Goal: Task Accomplishment & Management: Use online tool/utility

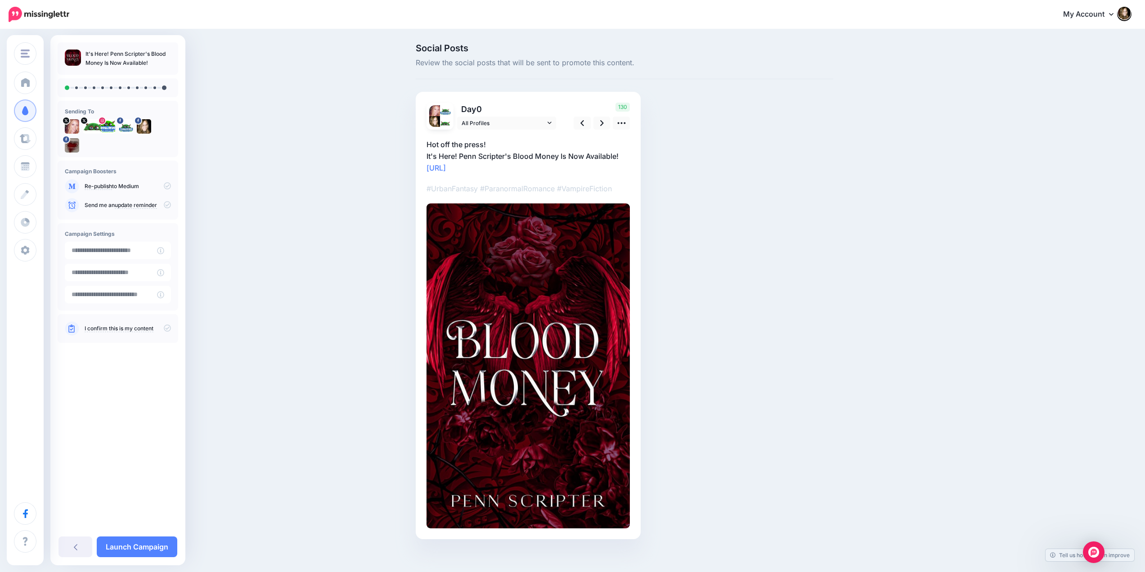
click at [143, 91] on div at bounding box center [118, 87] width 121 height 19
click at [167, 186] on icon at bounding box center [167, 185] width 7 height 7
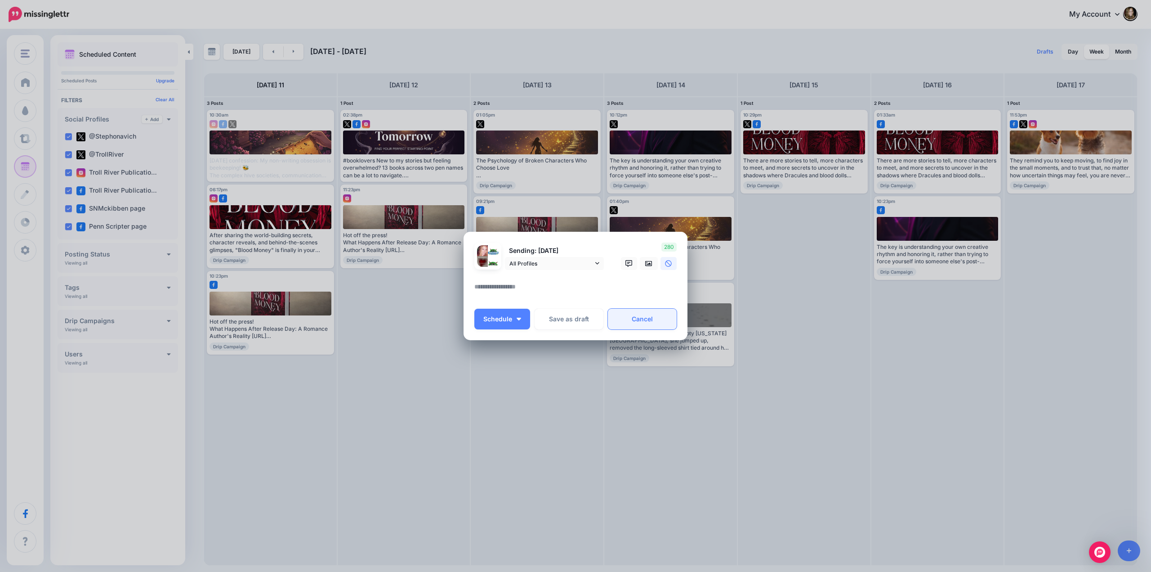
click at [635, 317] on link "Cancel" at bounding box center [642, 319] width 69 height 21
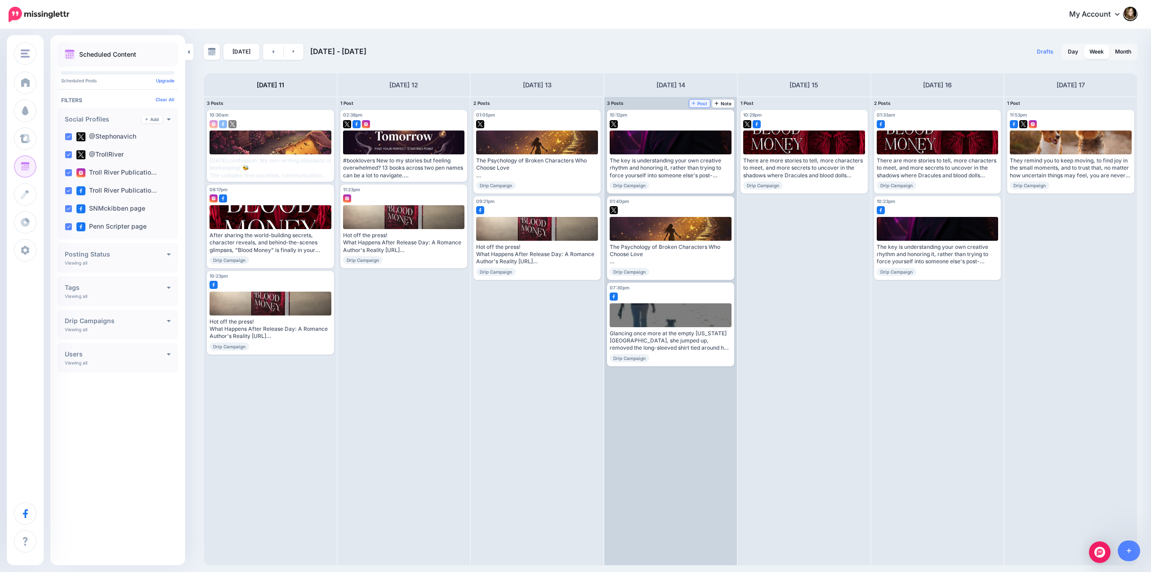
click at [699, 104] on span "Post" at bounding box center [700, 103] width 16 height 4
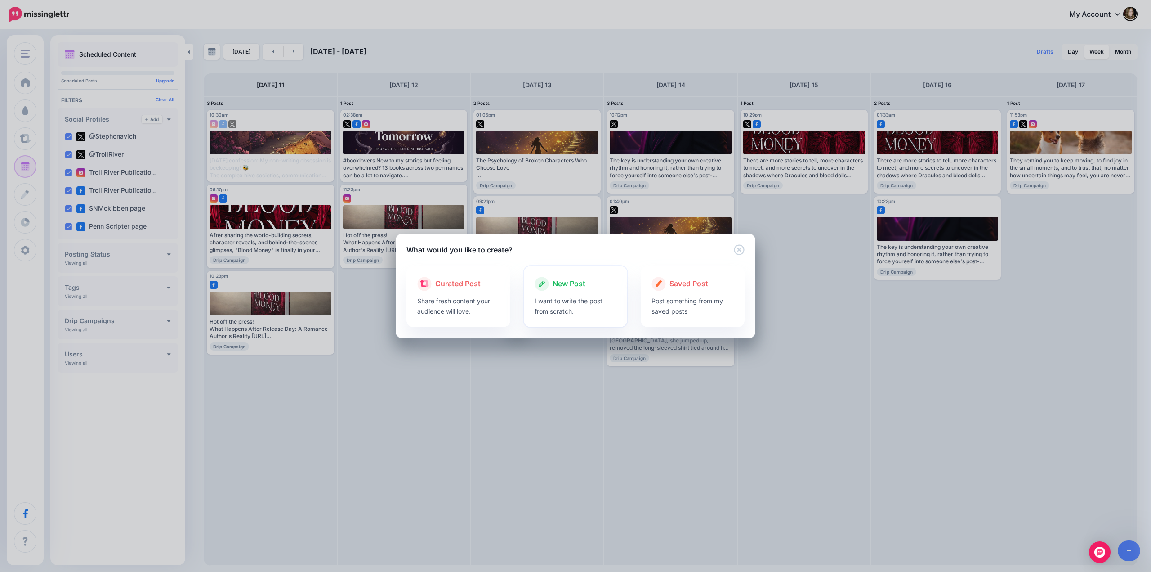
click at [566, 288] on span "New Post" at bounding box center [569, 284] width 33 height 12
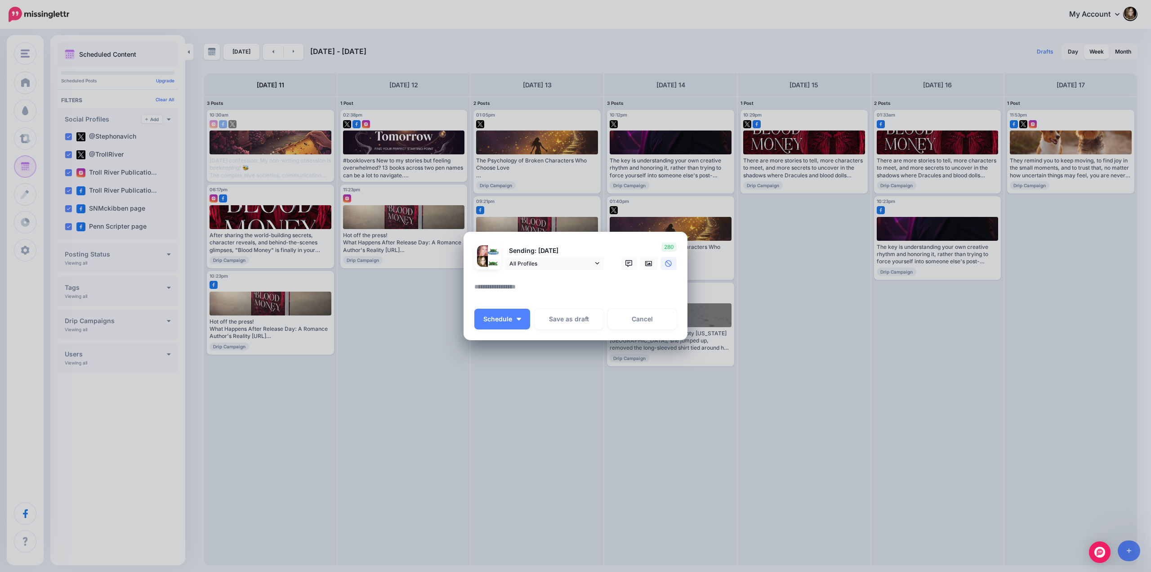
click at [505, 287] on textarea at bounding box center [577, 290] width 207 height 18
paste textarea "**********"
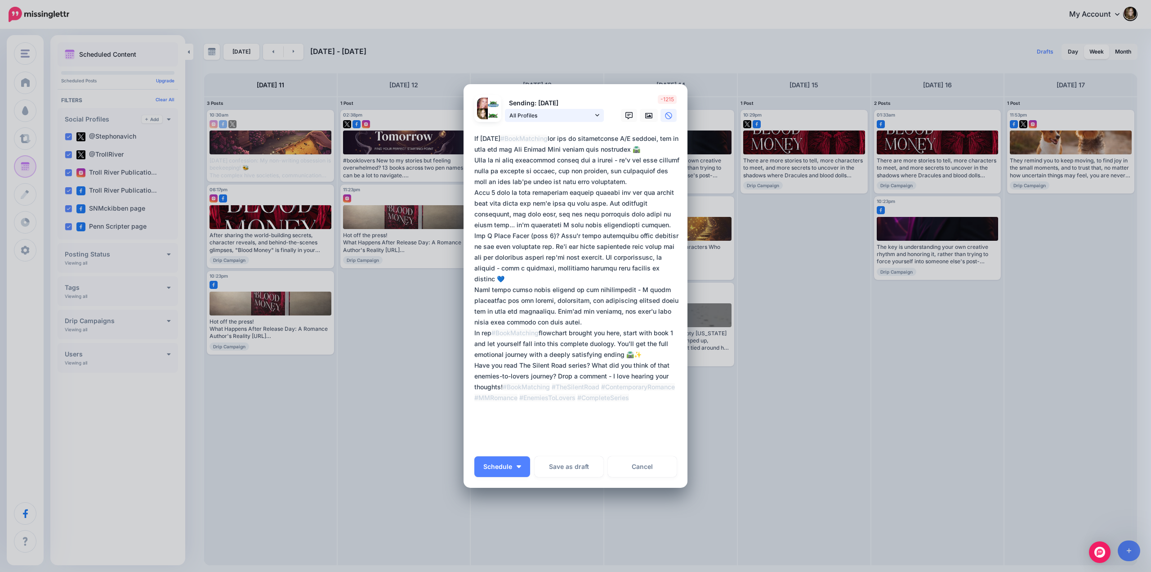
click at [595, 117] on icon at bounding box center [597, 115] width 4 height 6
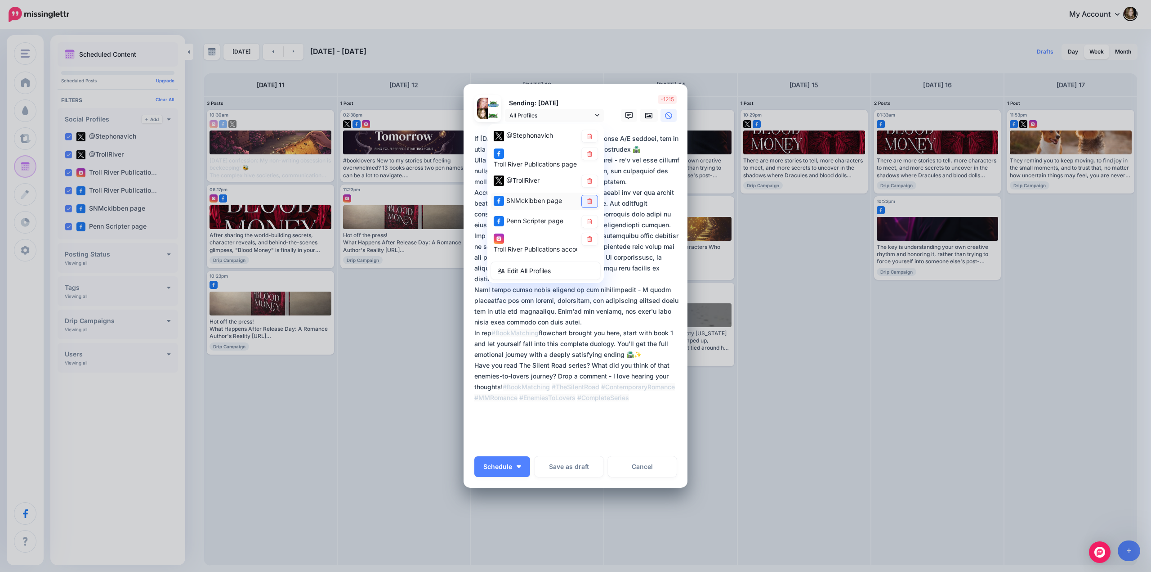
click at [586, 199] on icon at bounding box center [589, 201] width 7 height 5
click at [645, 115] on icon at bounding box center [648, 115] width 7 height 7
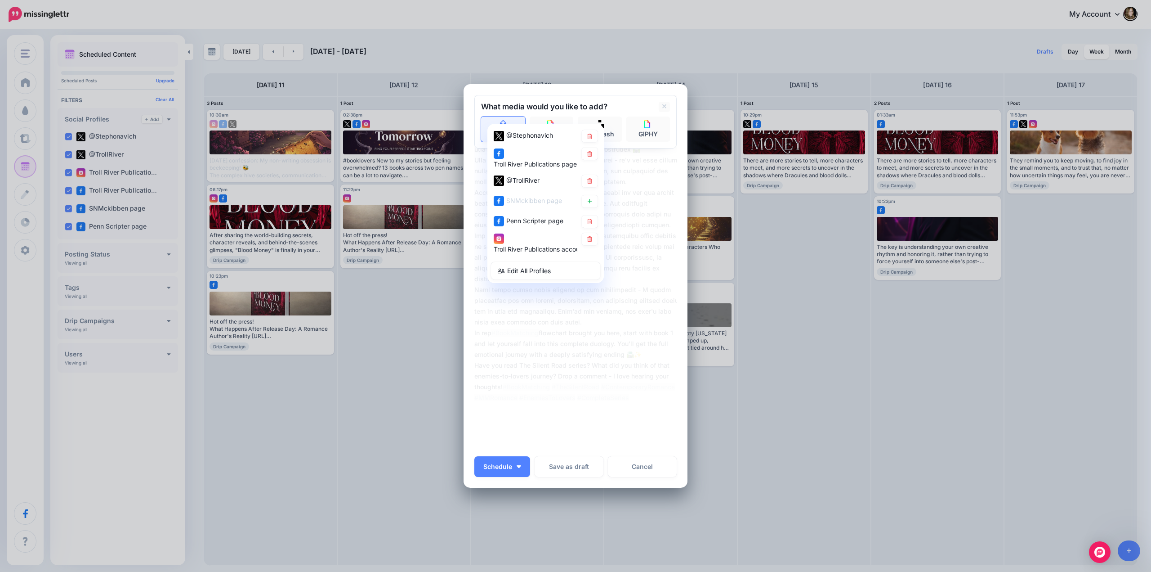
click at [487, 121] on link "Upload" at bounding box center [503, 128] width 44 height 25
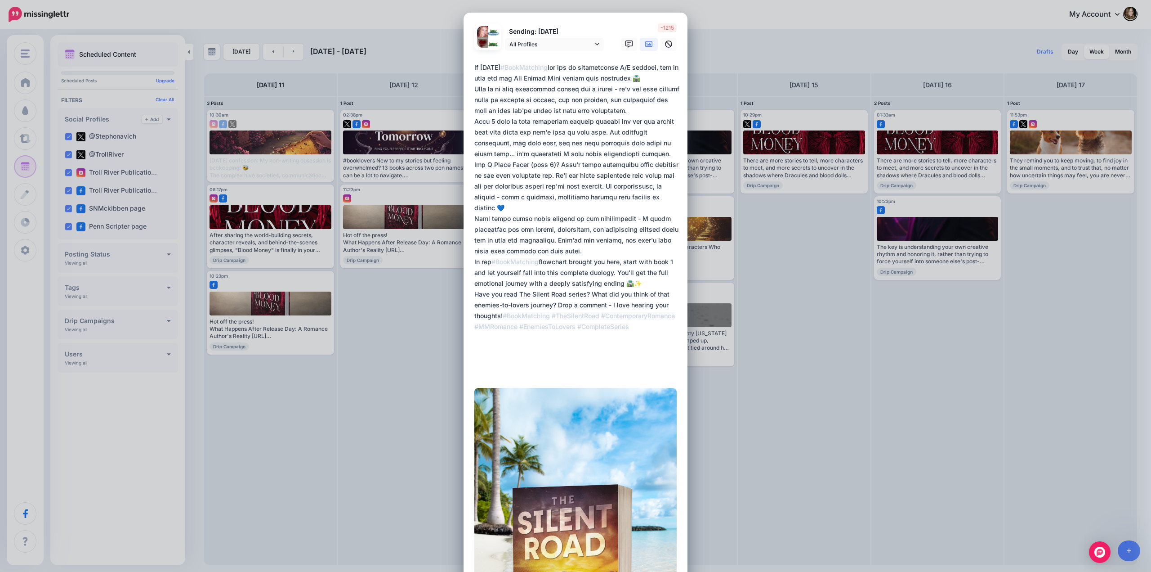
drag, startPoint x: 536, startPoint y: 102, endPoint x: 551, endPoint y: 105, distance: 16.1
click at [536, 102] on textarea at bounding box center [577, 218] width 207 height 313
paste textarea "**********"
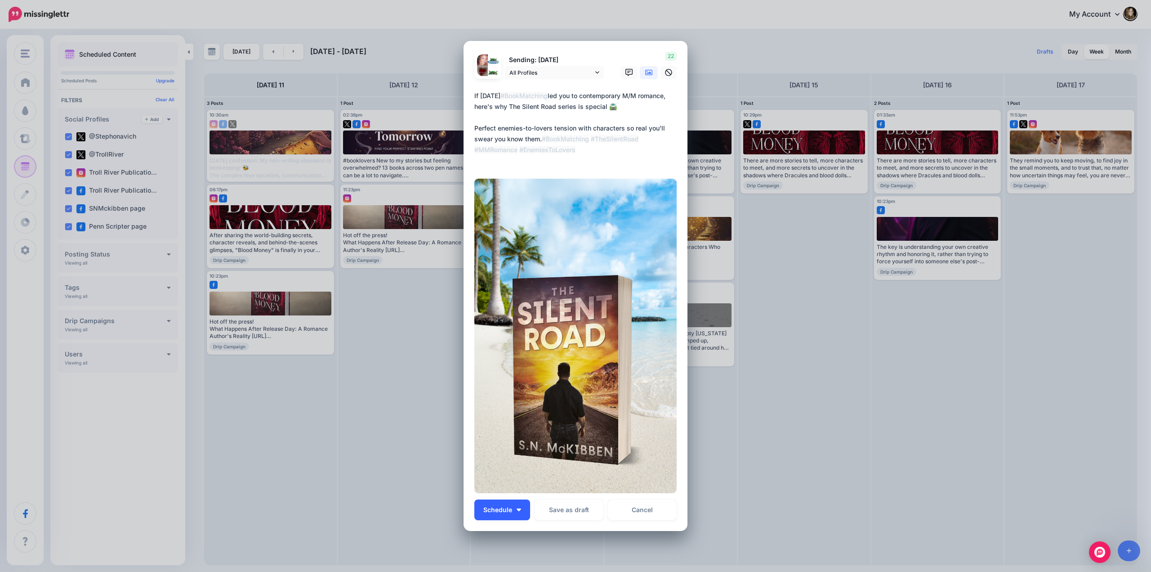
type textarea "**********"
click at [494, 509] on span "Schedule" at bounding box center [497, 509] width 29 height 6
click at [495, 485] on link "Choose Custom Time" at bounding box center [516, 487] width 76 height 18
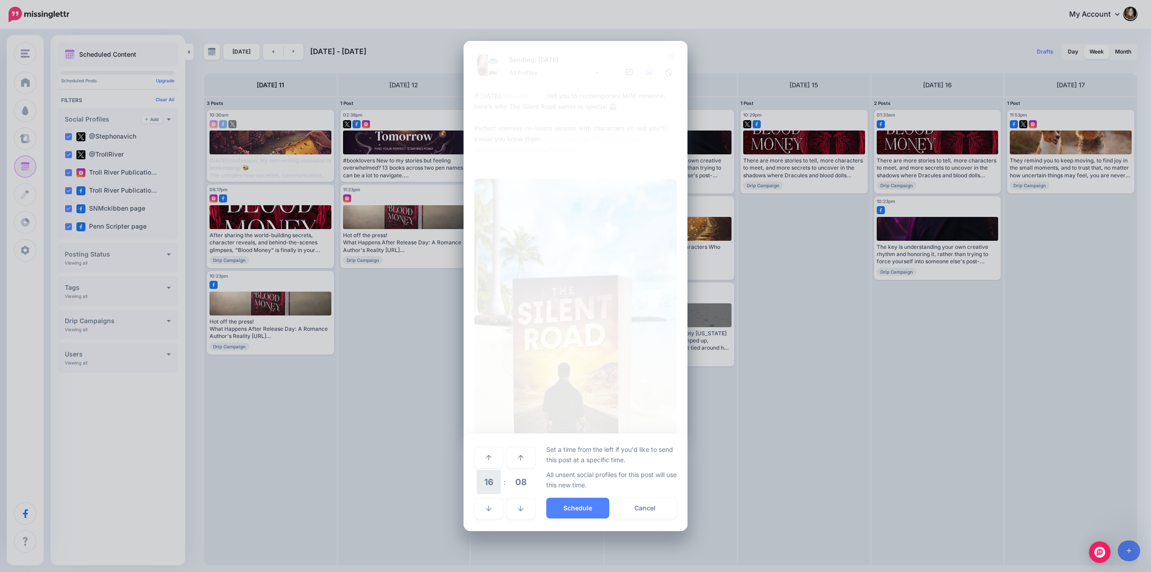
click at [488, 480] on span "16" at bounding box center [489, 482] width 24 height 24
click at [500, 474] on td "10" at bounding box center [499, 475] width 10 height 13
click at [516, 479] on span "08" at bounding box center [521, 482] width 24 height 24
click at [501, 481] on td "30" at bounding box center [499, 481] width 10 height 25
click at [564, 503] on button "Schedule" at bounding box center [577, 507] width 63 height 21
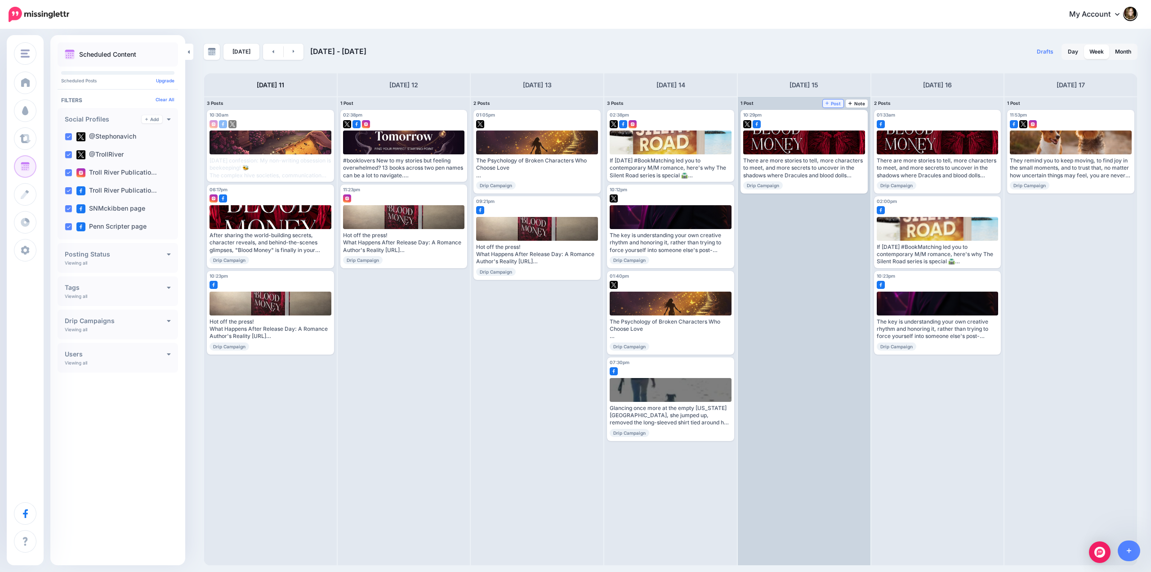
click at [834, 102] on span "Post" at bounding box center [834, 103] width 16 height 4
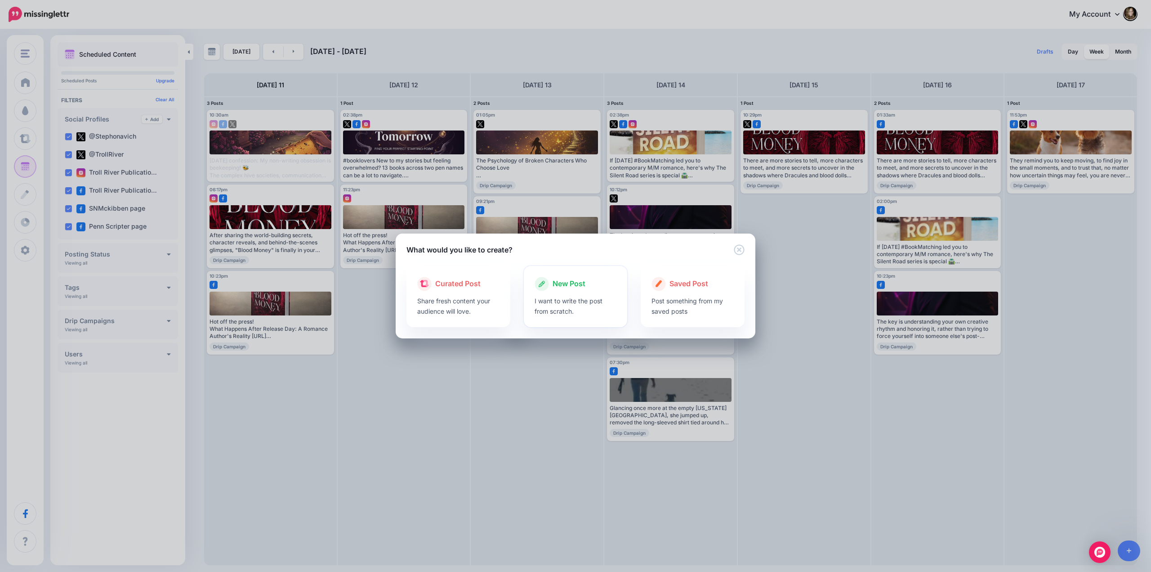
click at [566, 281] on span "New Post" at bounding box center [569, 284] width 33 height 12
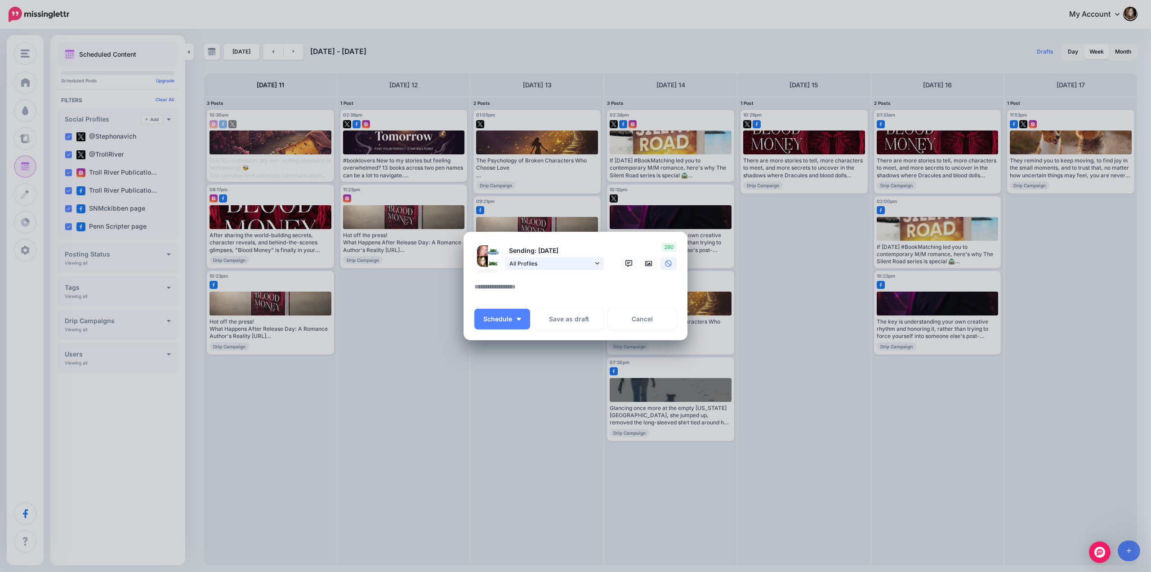
click at [592, 262] on span "All Profiles" at bounding box center [552, 263] width 84 height 9
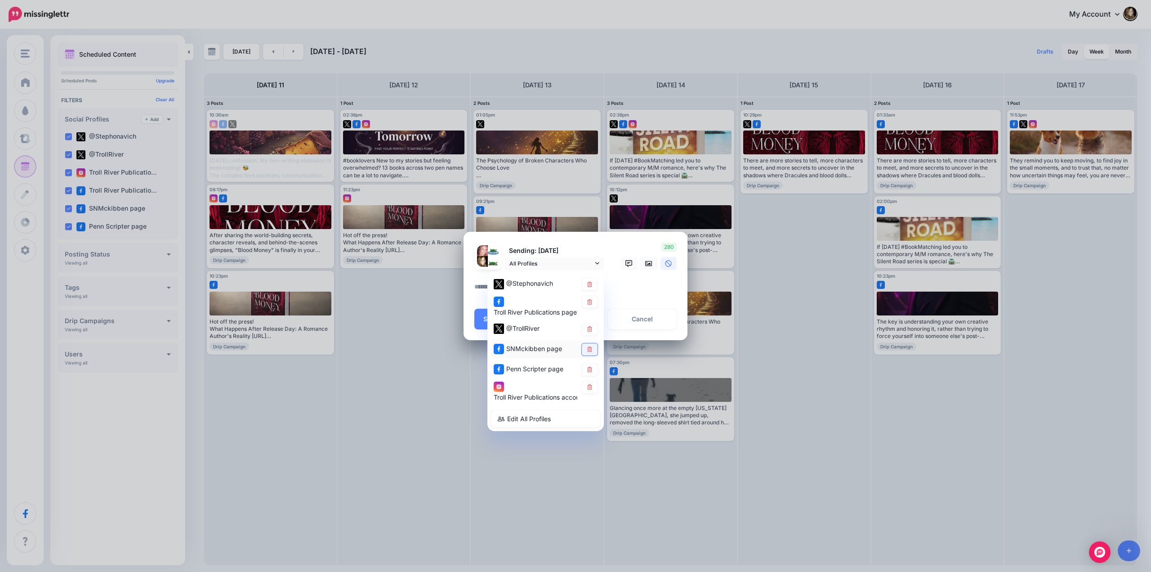
click at [590, 350] on icon at bounding box center [589, 348] width 7 height 5
click at [622, 287] on textarea at bounding box center [577, 290] width 207 height 18
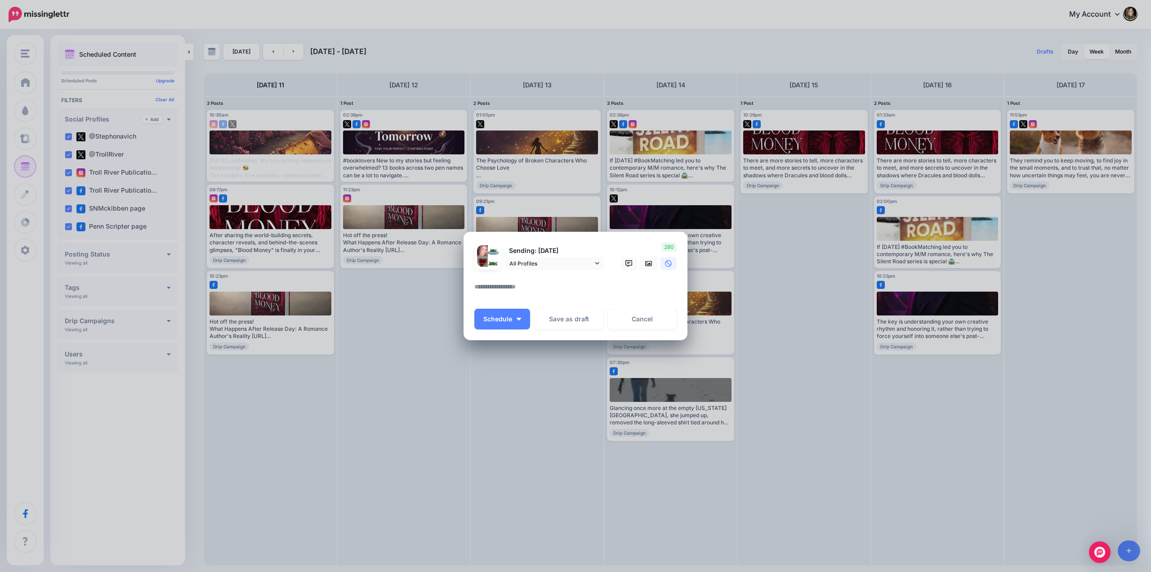
paste textarea "**********"
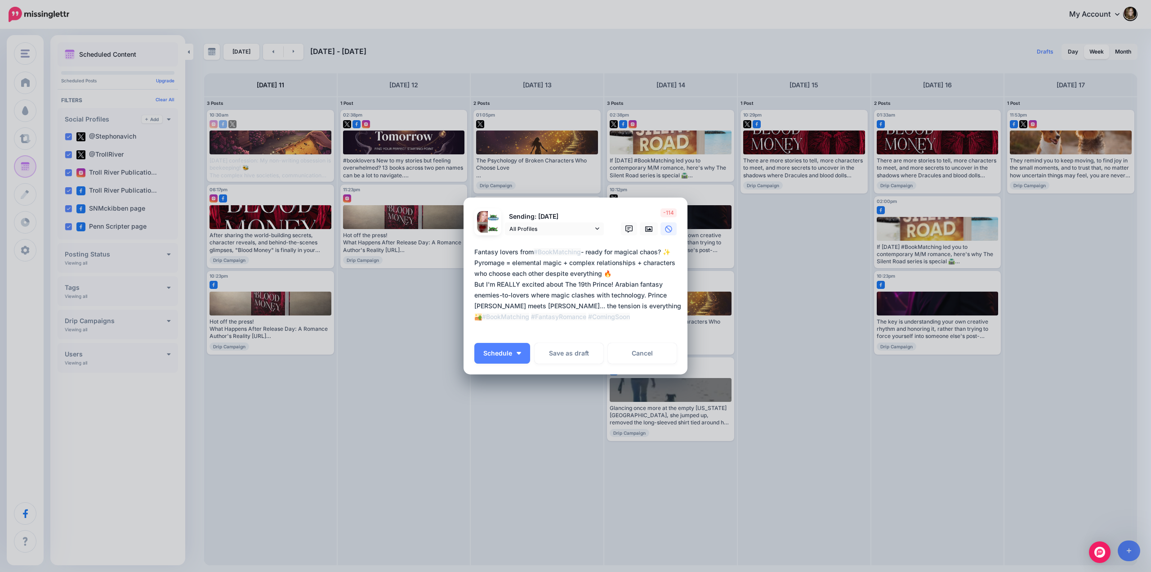
drag, startPoint x: 584, startPoint y: 251, endPoint x: 622, endPoint y: 253, distance: 38.3
click at [585, 251] on textarea "**********" at bounding box center [577, 289] width 207 height 86
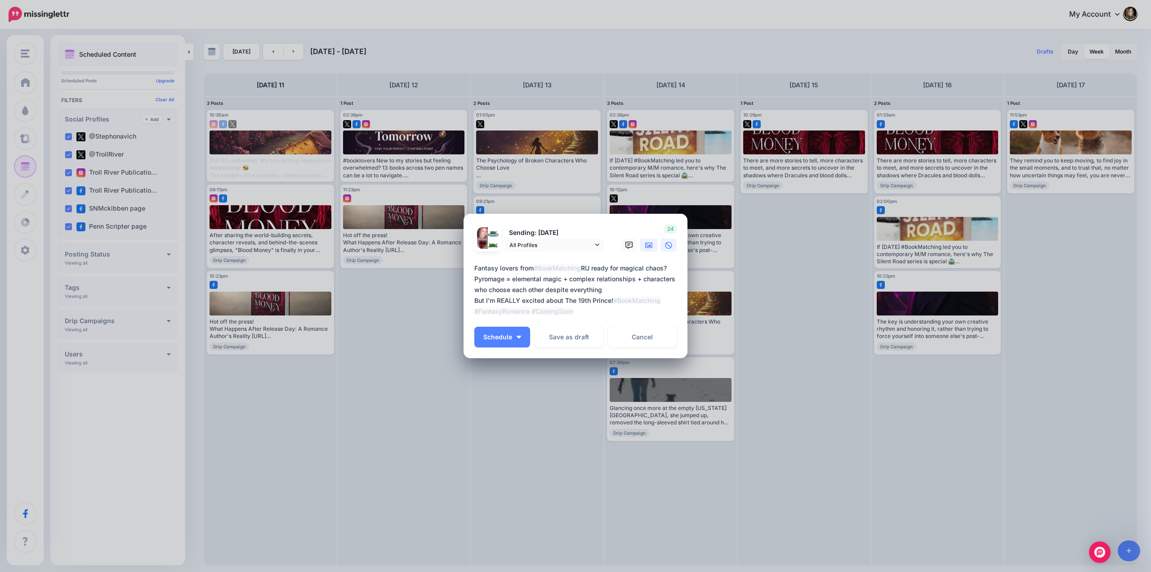
type textarea "**********"
click at [646, 245] on icon at bounding box center [648, 244] width 7 height 5
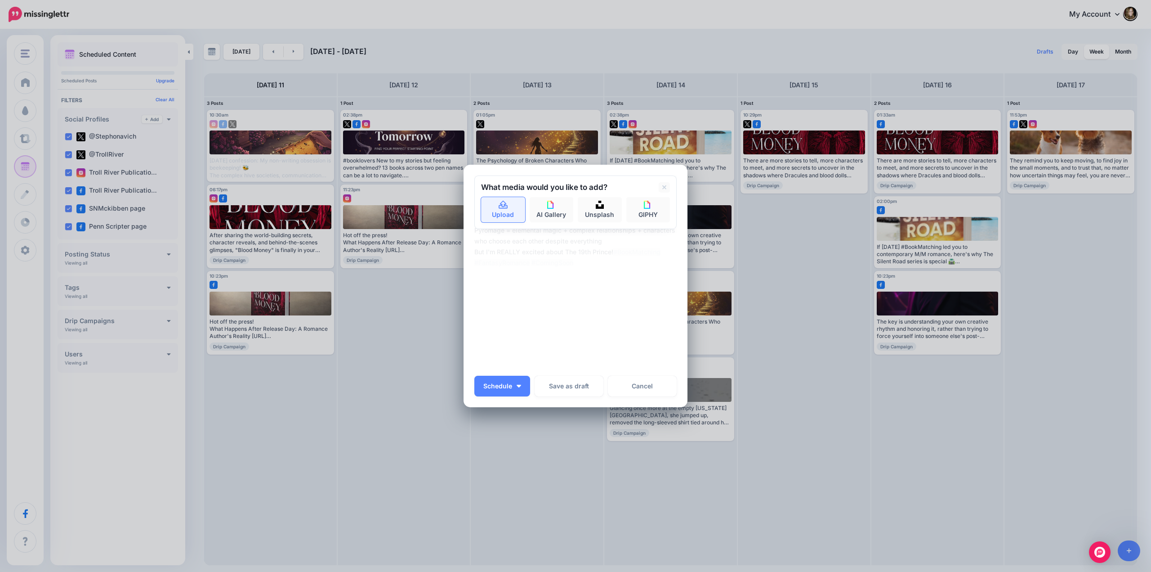
click at [504, 209] on link "Upload" at bounding box center [503, 209] width 44 height 25
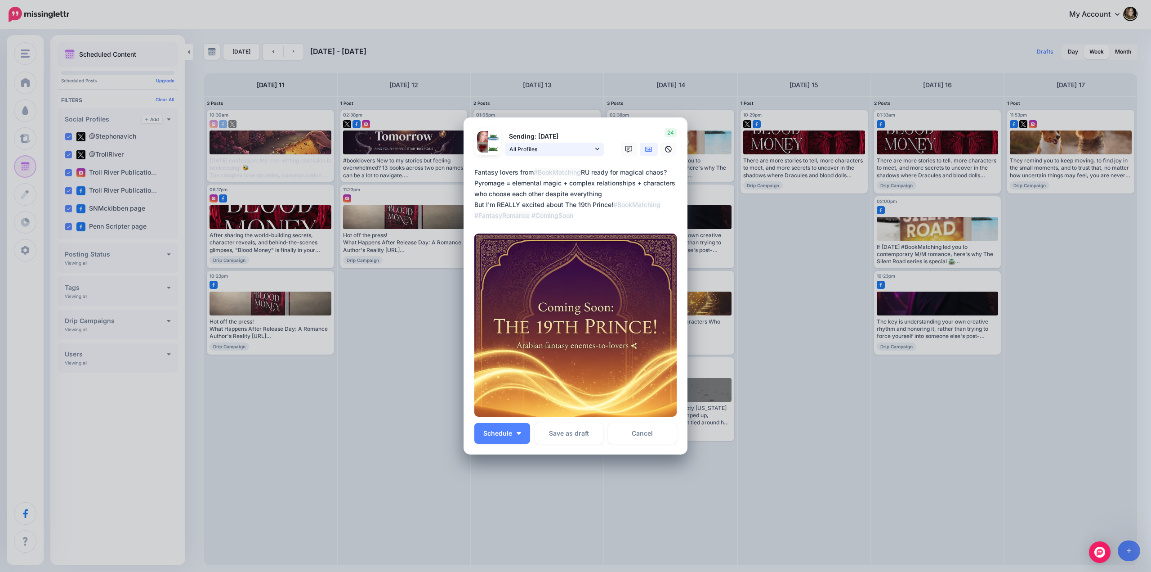
click at [596, 148] on icon at bounding box center [597, 149] width 4 height 2
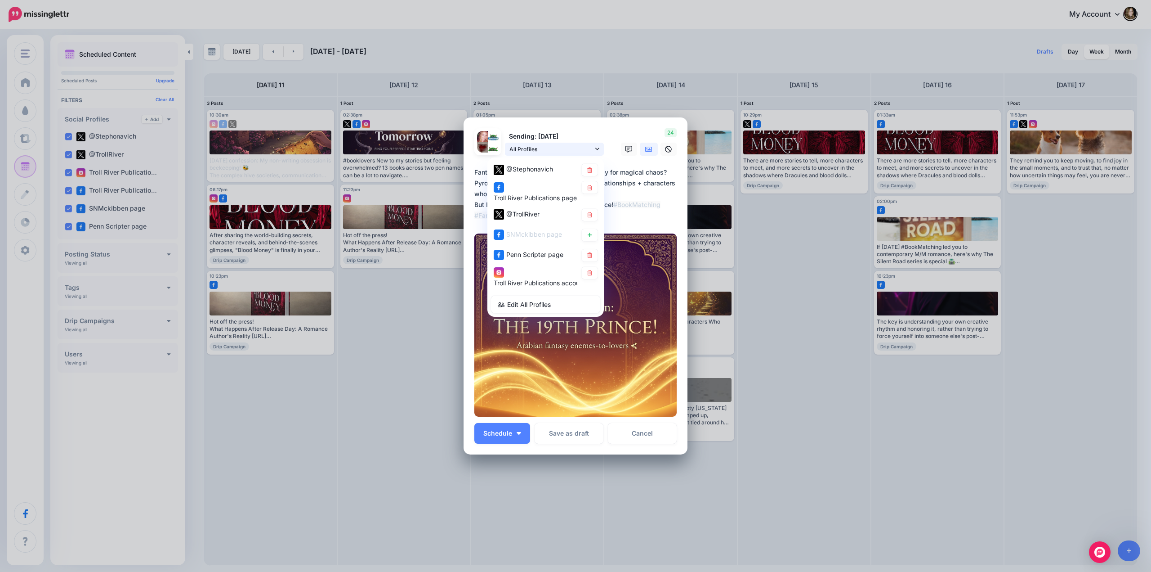
click at [596, 148] on icon at bounding box center [597, 149] width 4 height 2
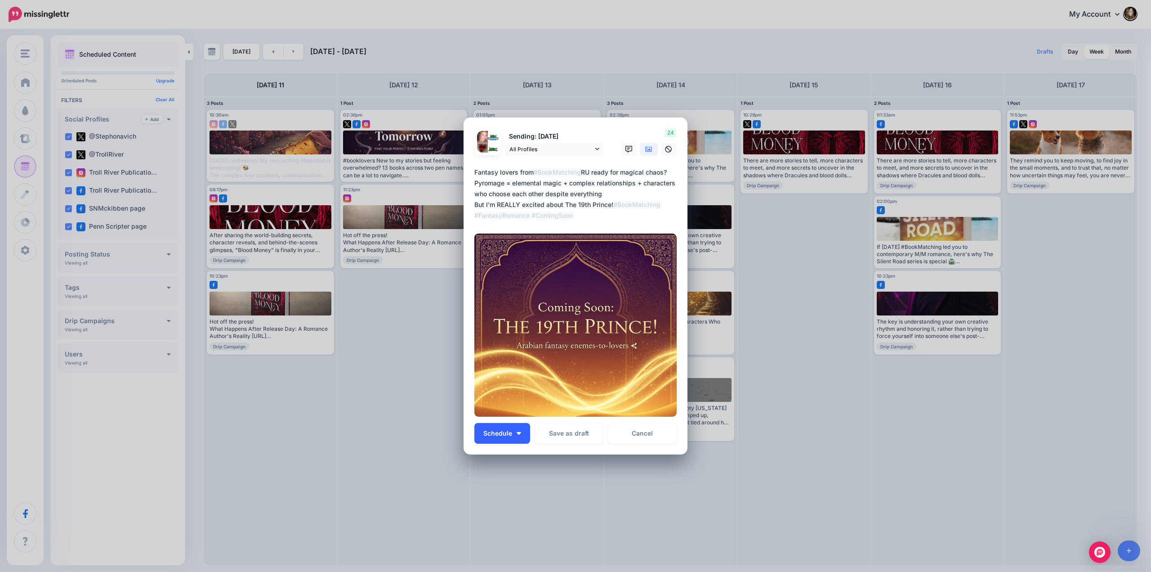
click at [503, 431] on span "Schedule" at bounding box center [497, 433] width 29 height 6
click at [505, 497] on link "Choose Custom Time" at bounding box center [516, 498] width 76 height 18
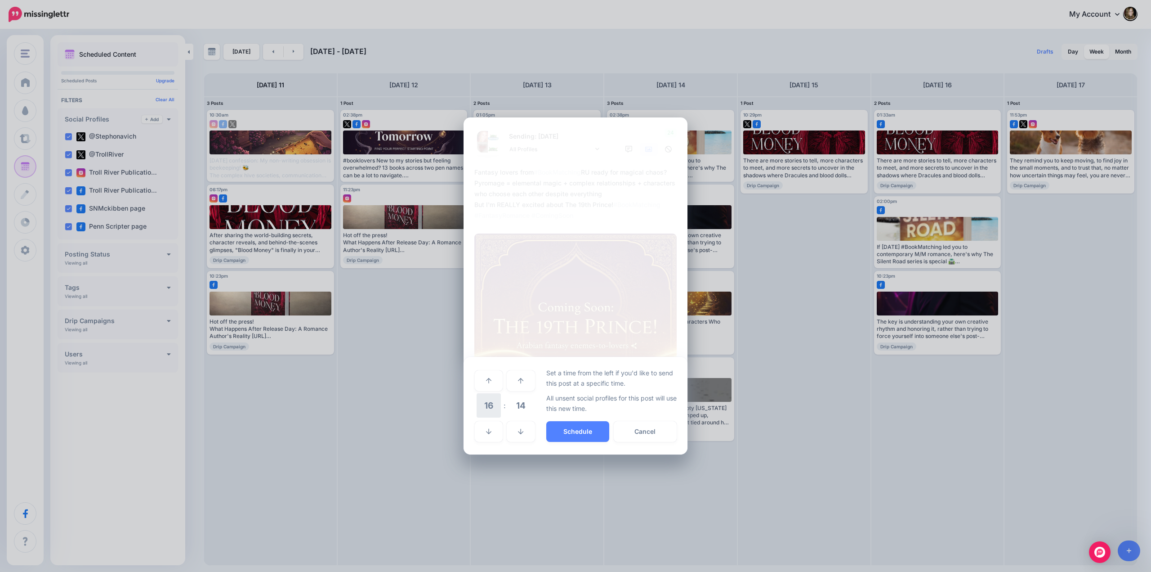
click at [492, 403] on span "16" at bounding box center [489, 405] width 24 height 24
click at [498, 399] on td "10" at bounding box center [499, 398] width 10 height 13
click at [517, 403] on span "14" at bounding box center [521, 405] width 24 height 24
click at [502, 403] on td "30" at bounding box center [499, 405] width 10 height 25
click at [581, 430] on button "Schedule" at bounding box center [577, 431] width 63 height 21
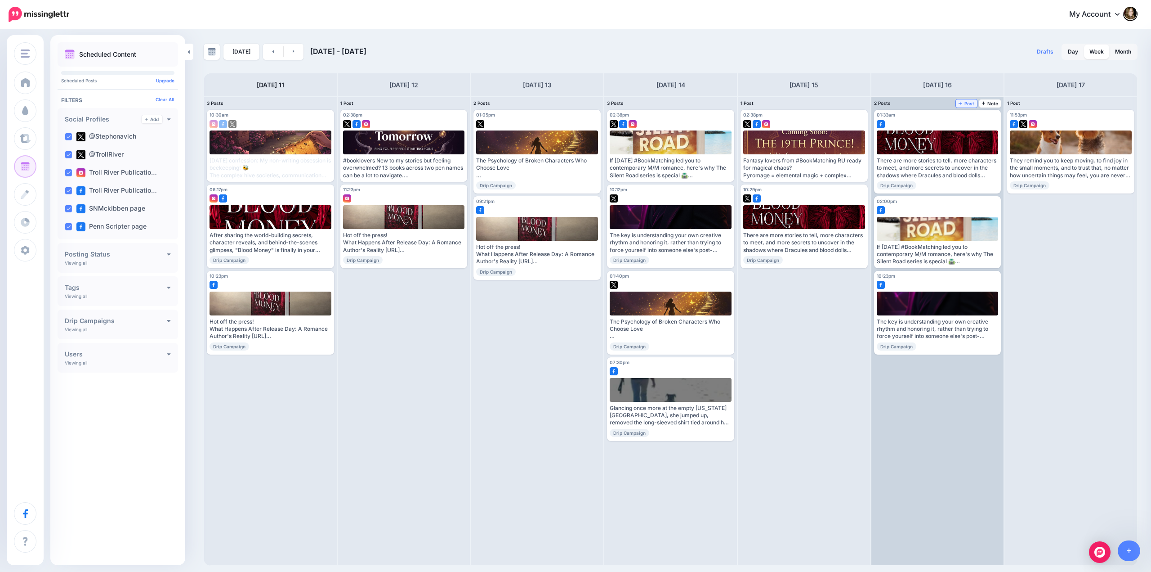
click at [965, 102] on span "Post" at bounding box center [967, 103] width 16 height 4
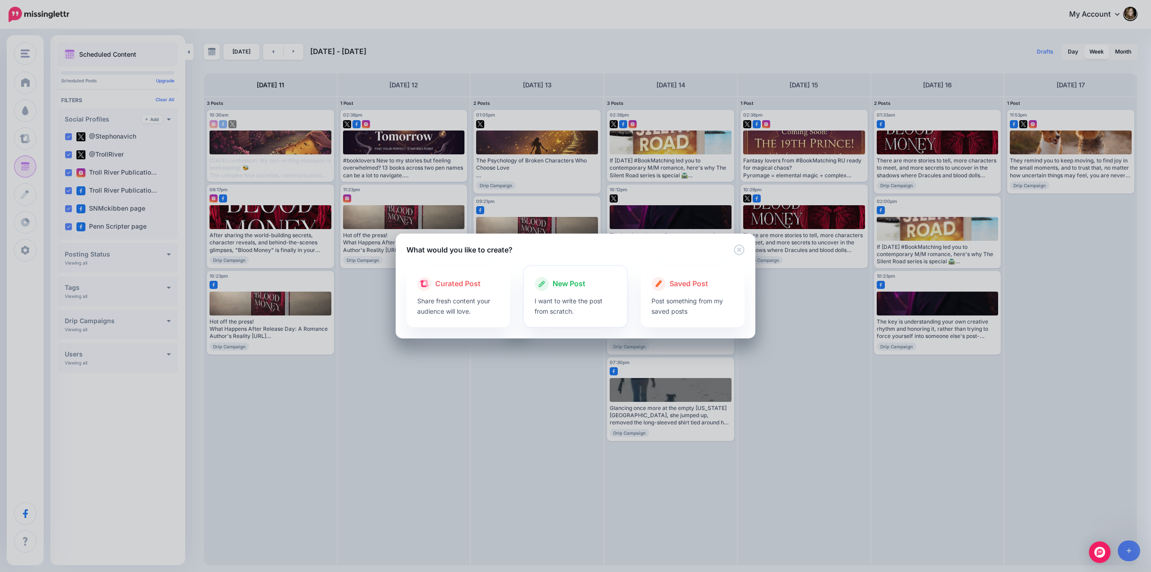
click at [569, 286] on span "New Post" at bounding box center [569, 284] width 33 height 12
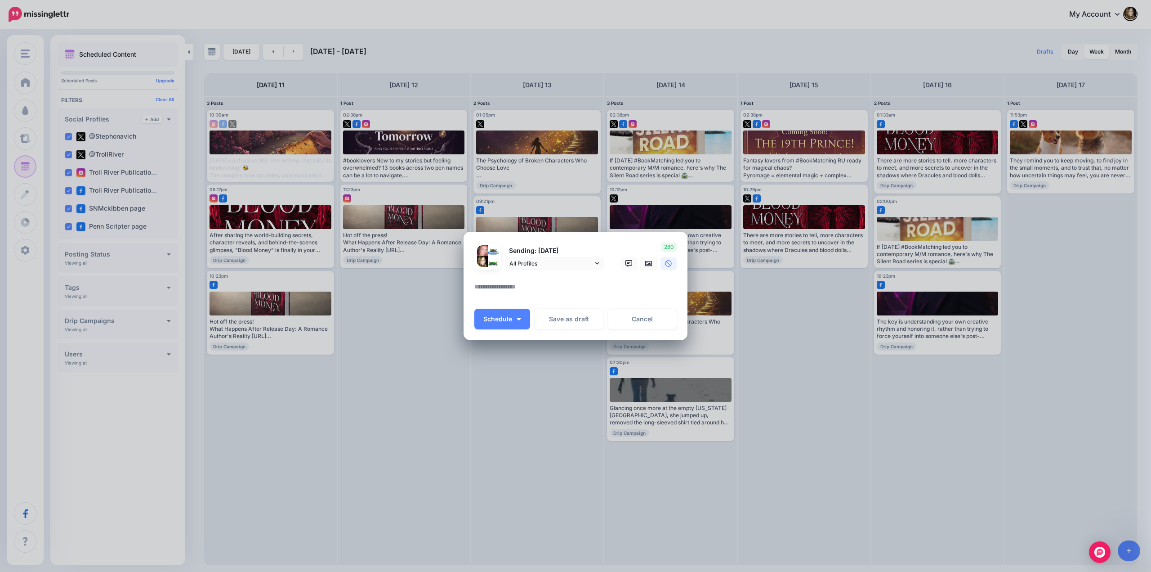
click at [520, 286] on textarea at bounding box center [577, 290] width 207 height 18
paste textarea "**********"
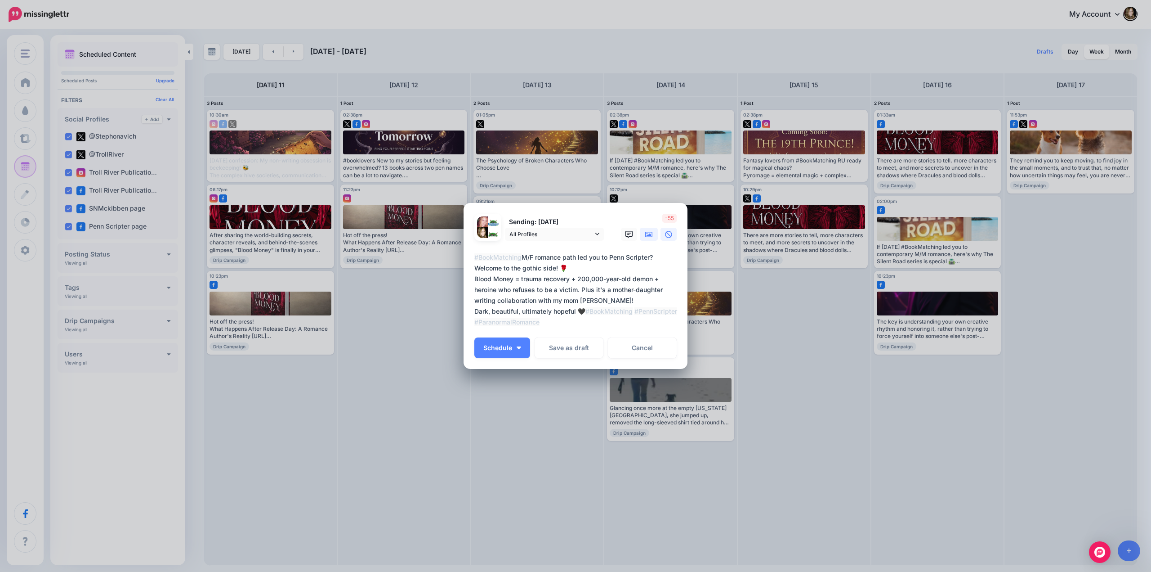
click at [645, 232] on link at bounding box center [649, 234] width 18 height 13
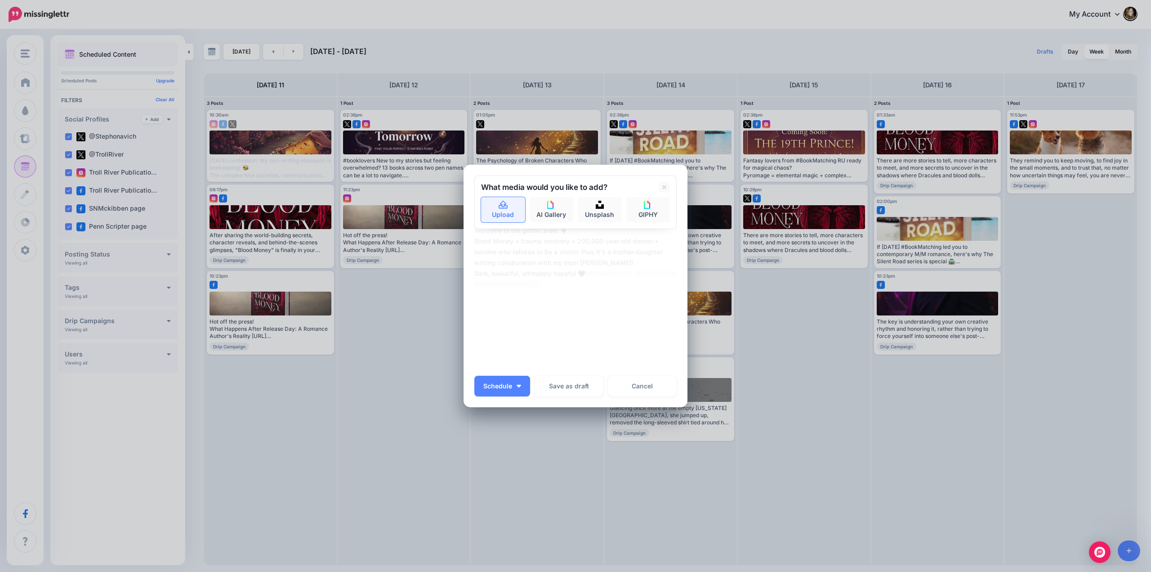
click at [501, 210] on link "Upload" at bounding box center [503, 209] width 44 height 25
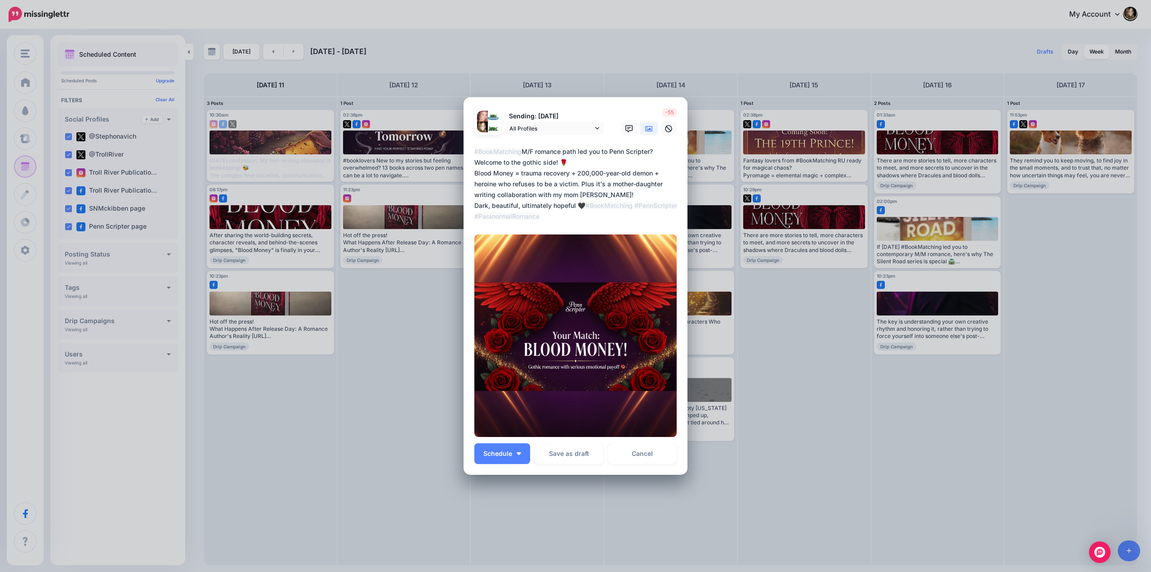
click at [589, 205] on textarea "**********" at bounding box center [577, 184] width 207 height 76
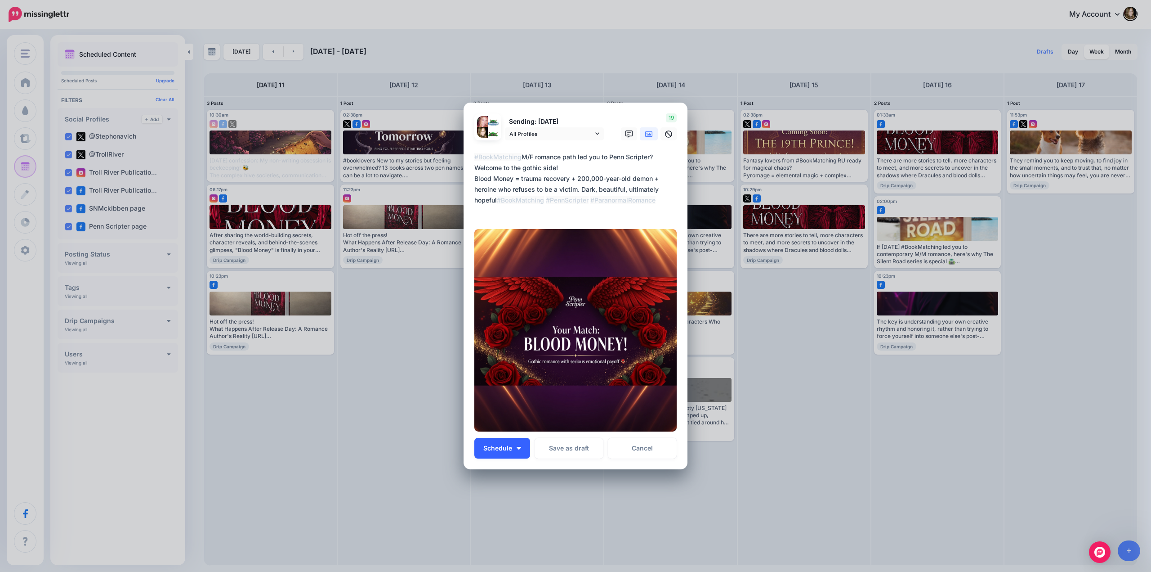
type textarea "**********"
click at [507, 451] on span "Schedule" at bounding box center [497, 448] width 29 height 6
click at [505, 515] on link "Choose Custom Time" at bounding box center [516, 513] width 76 height 18
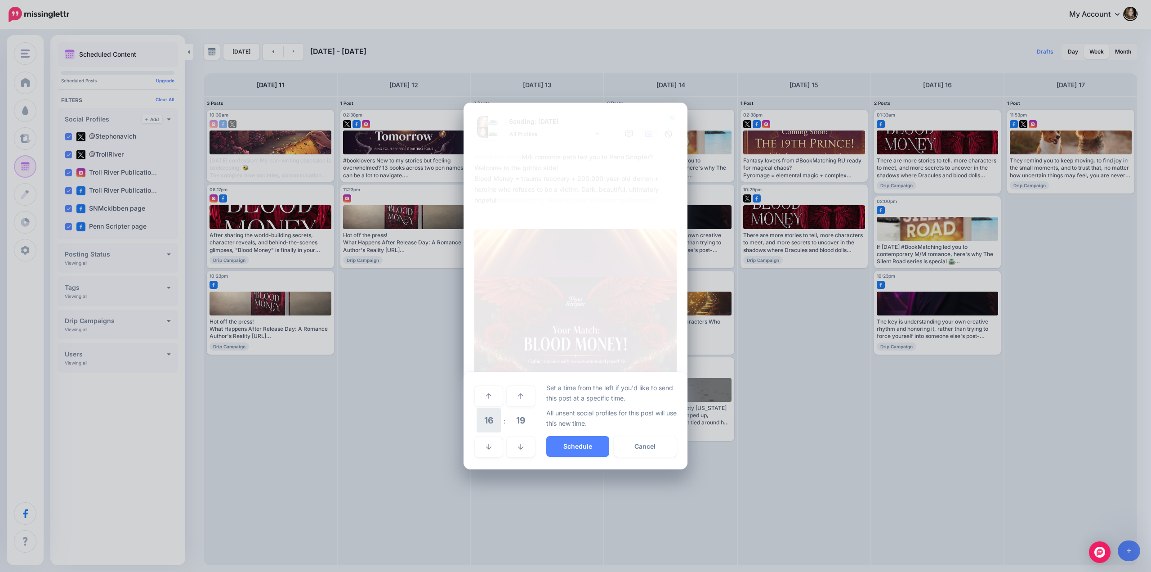
click at [491, 419] on span "16" at bounding box center [489, 420] width 24 height 24
click at [496, 413] on td "10" at bounding box center [499, 413] width 10 height 13
click at [514, 416] on span "19" at bounding box center [521, 420] width 24 height 24
click at [502, 419] on td "30" at bounding box center [499, 420] width 10 height 25
click at [582, 448] on button "Schedule" at bounding box center [577, 446] width 63 height 21
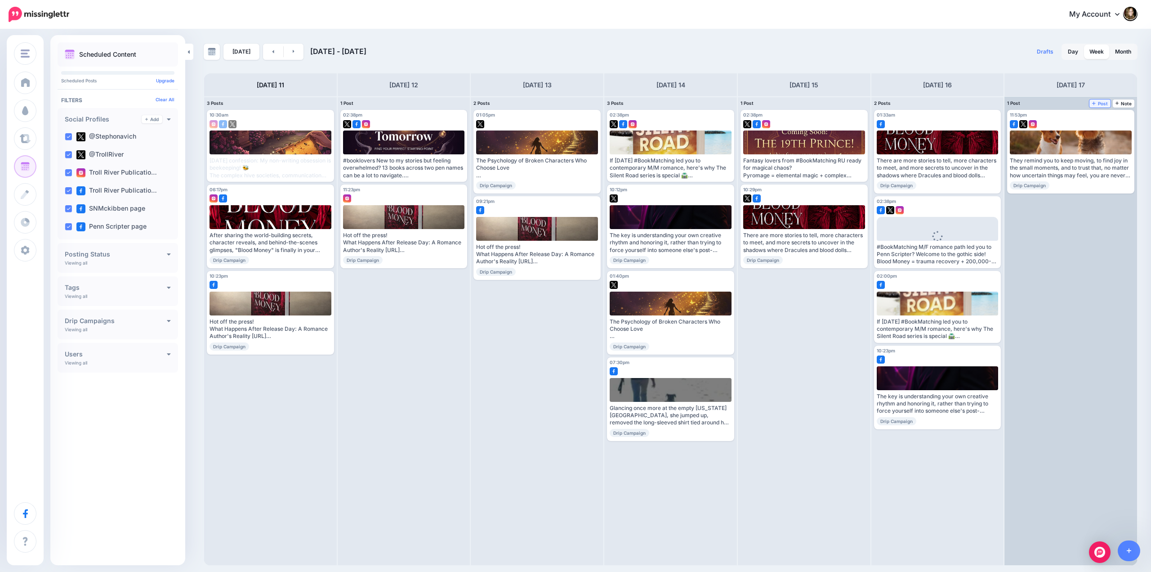
click at [1100, 103] on span "Post" at bounding box center [1100, 103] width 16 height 4
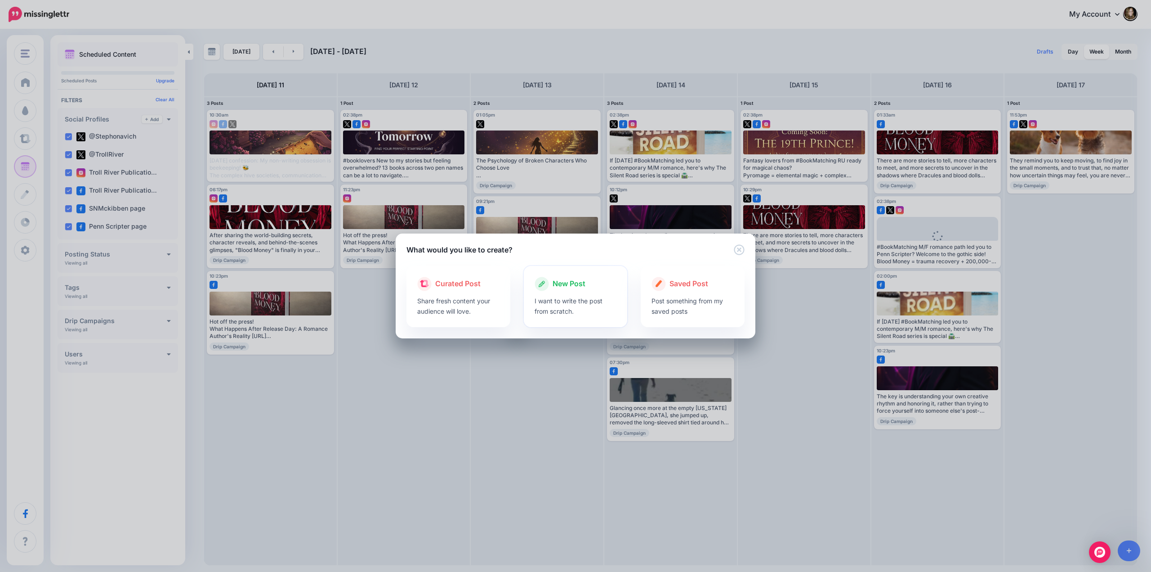
click at [573, 286] on span "New Post" at bounding box center [569, 284] width 33 height 12
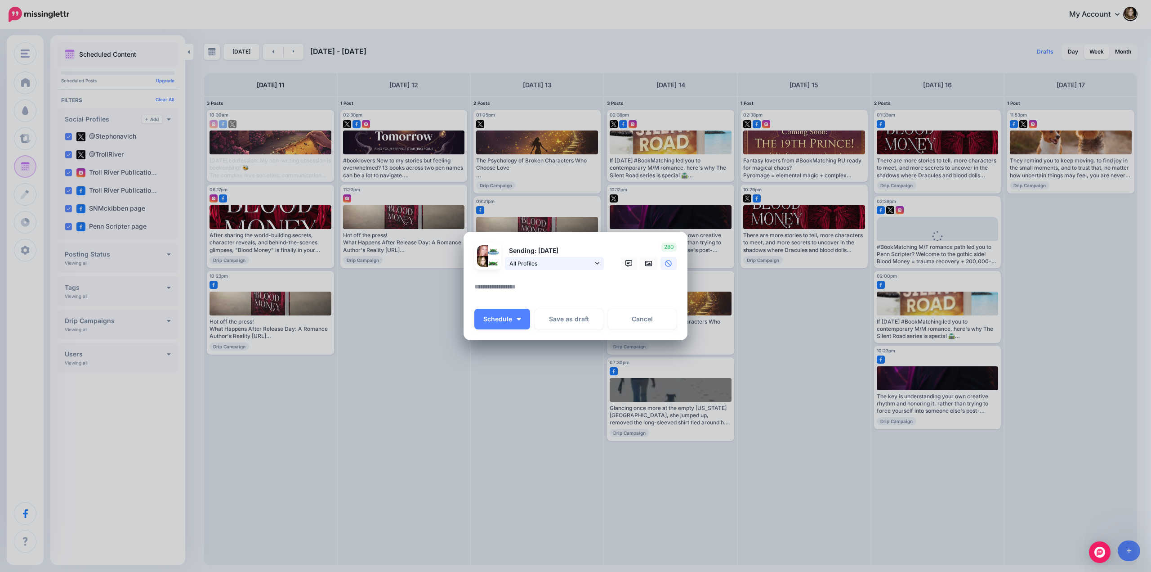
click at [599, 266] on icon at bounding box center [597, 263] width 4 height 6
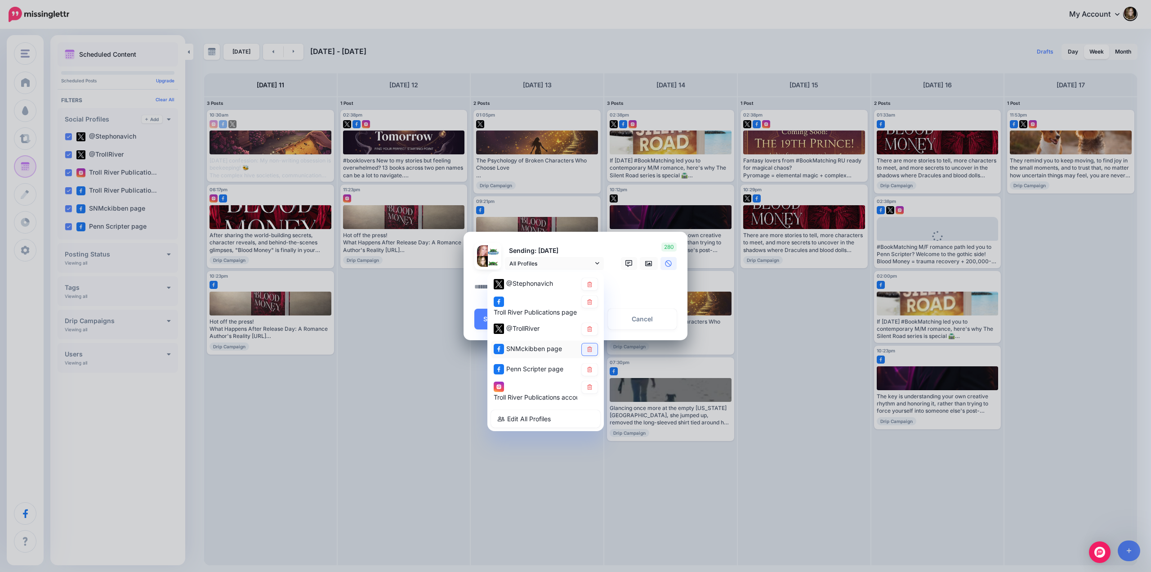
click at [587, 344] on link at bounding box center [590, 349] width 16 height 12
click at [623, 291] on textarea at bounding box center [577, 290] width 207 height 18
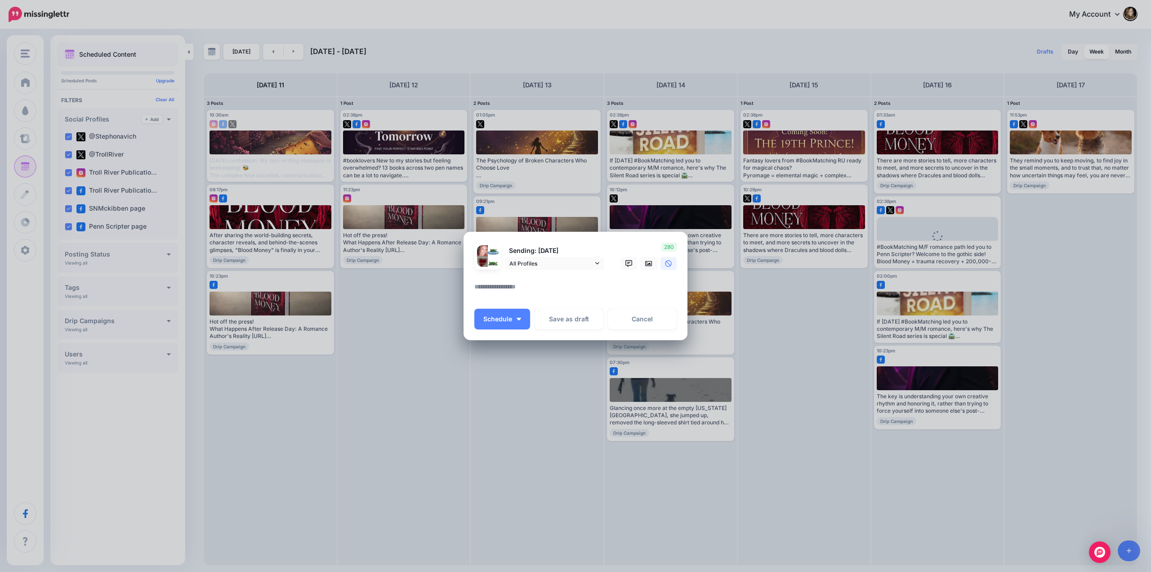
paste textarea "**********"
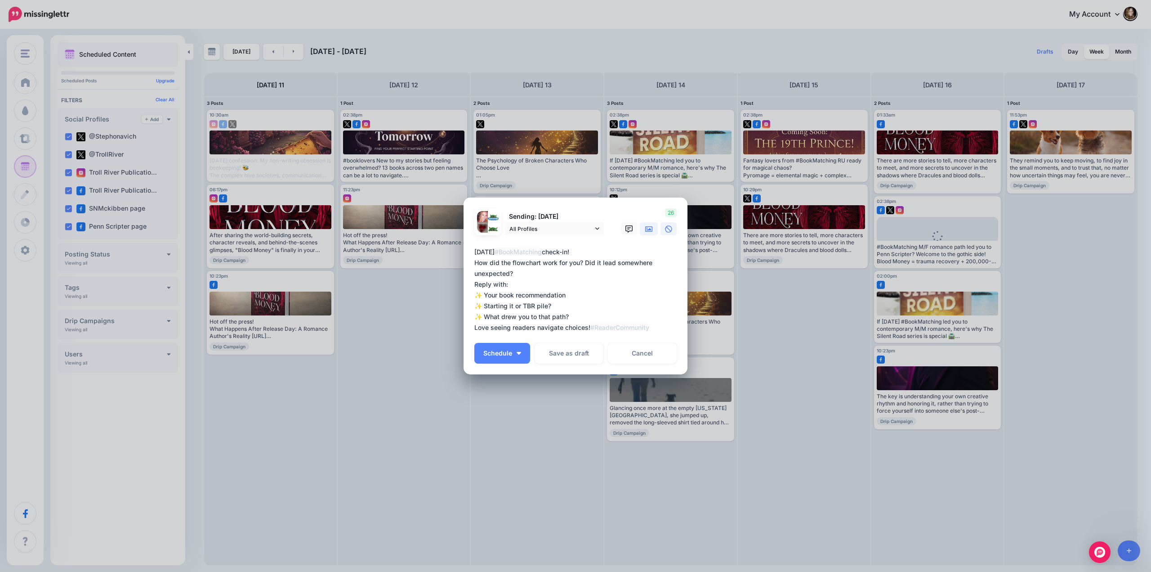
type textarea "**********"
click at [649, 230] on icon at bounding box center [648, 228] width 7 height 7
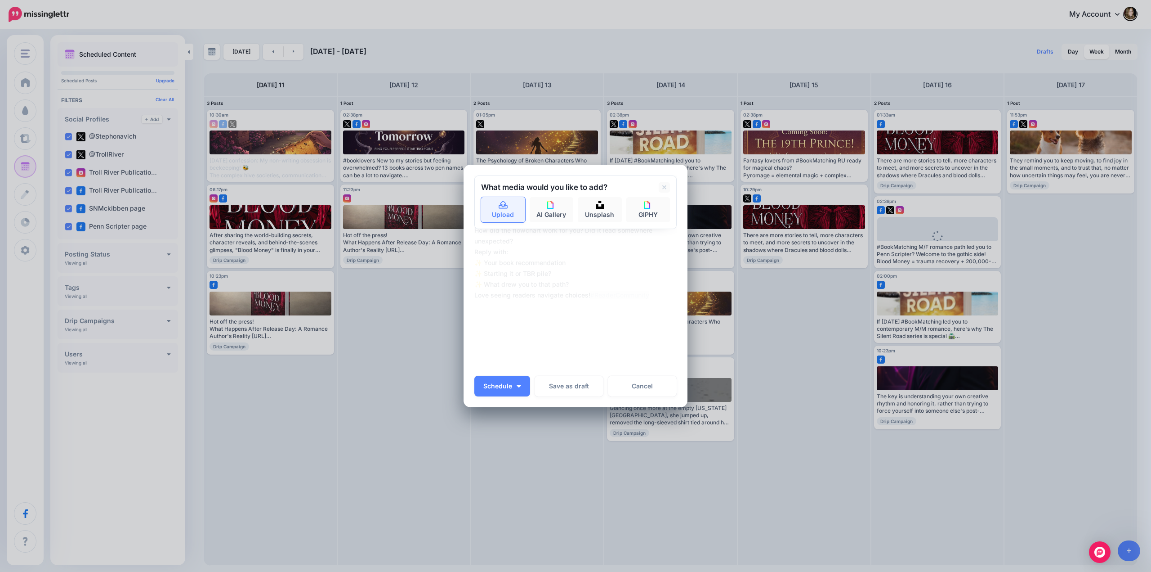
click at [505, 209] on icon at bounding box center [503, 205] width 10 height 8
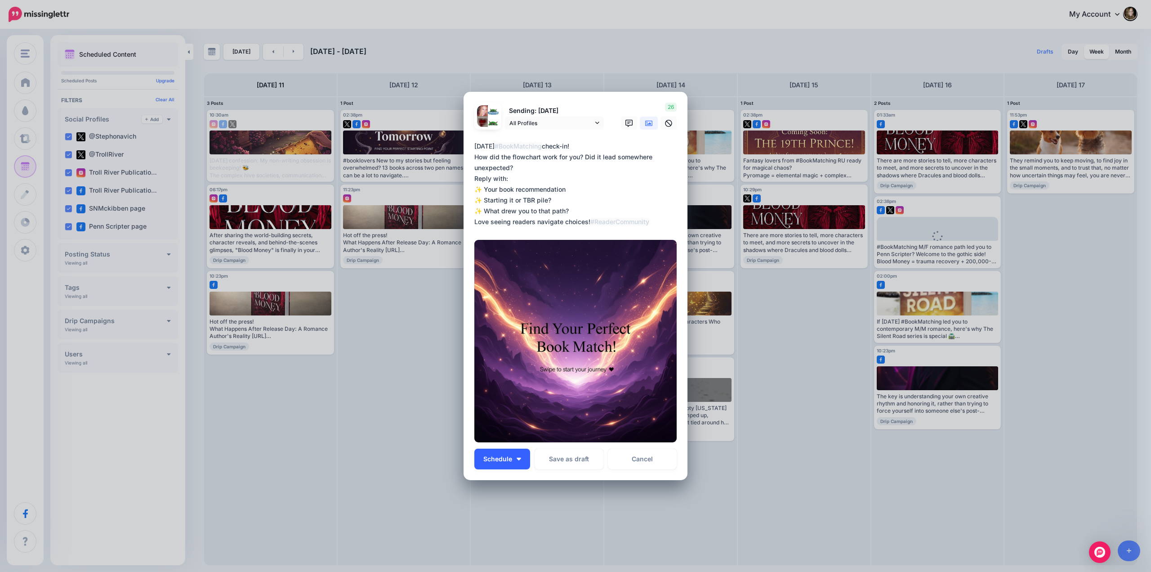
click at [492, 459] on span "Schedule" at bounding box center [497, 459] width 29 height 6
click at [502, 525] on link "Choose Custom Time" at bounding box center [516, 524] width 76 height 18
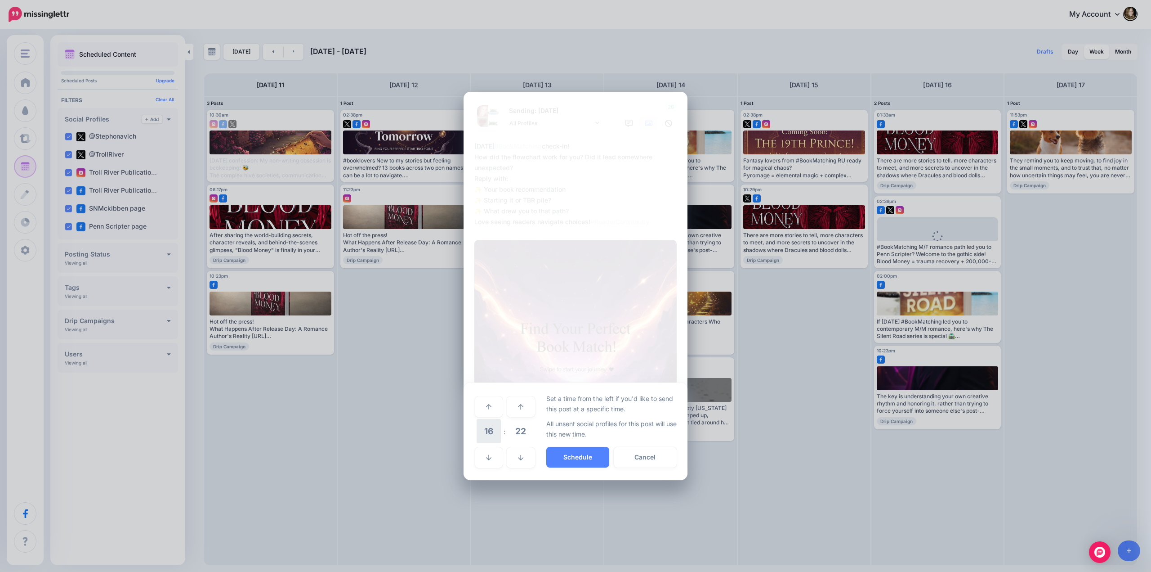
click at [488, 428] on span "16" at bounding box center [489, 431] width 24 height 24
click at [503, 426] on td "10" at bounding box center [499, 424] width 10 height 13
click at [525, 434] on span "22" at bounding box center [521, 431] width 24 height 24
click at [497, 434] on td "30" at bounding box center [499, 431] width 10 height 25
click at [584, 457] on button "Schedule" at bounding box center [577, 457] width 63 height 21
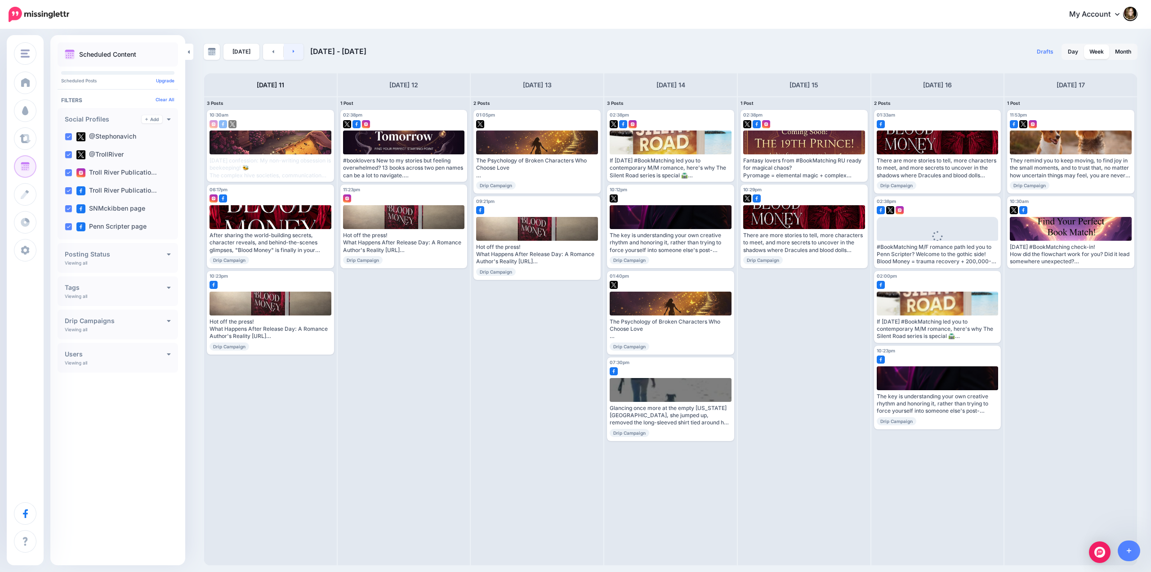
click at [293, 48] on link at bounding box center [294, 52] width 20 height 16
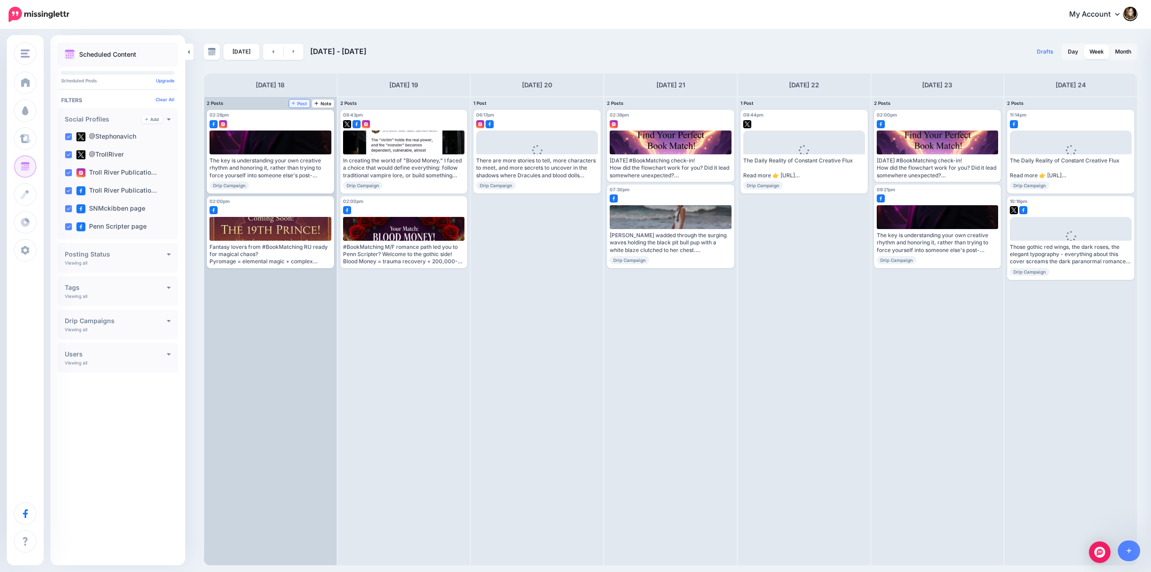
click at [302, 102] on span "Post" at bounding box center [300, 103] width 16 height 4
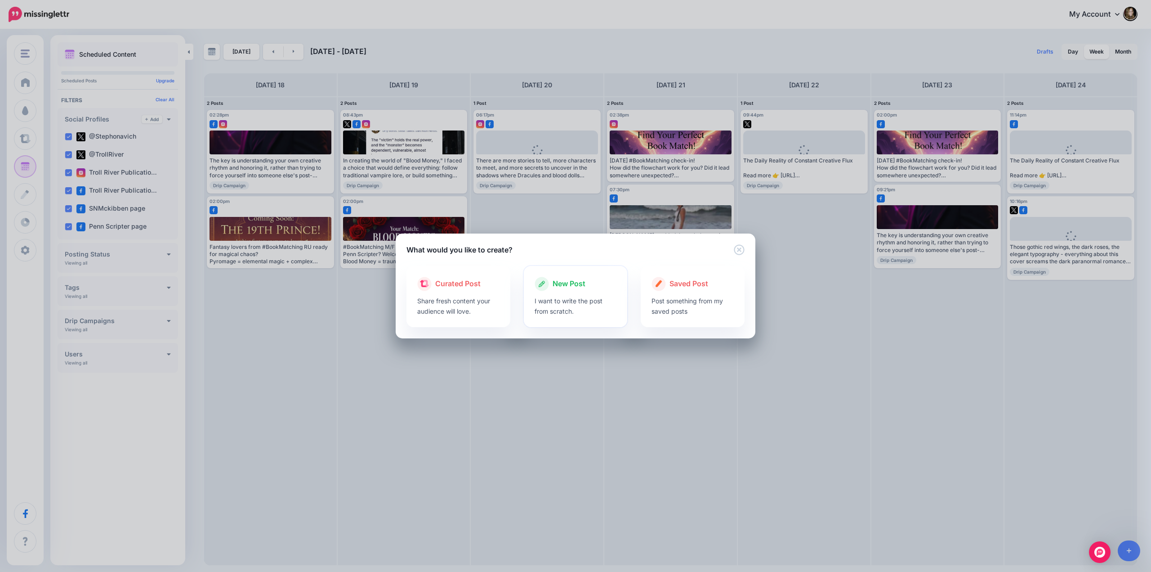
click at [565, 286] on span "New Post" at bounding box center [569, 284] width 33 height 12
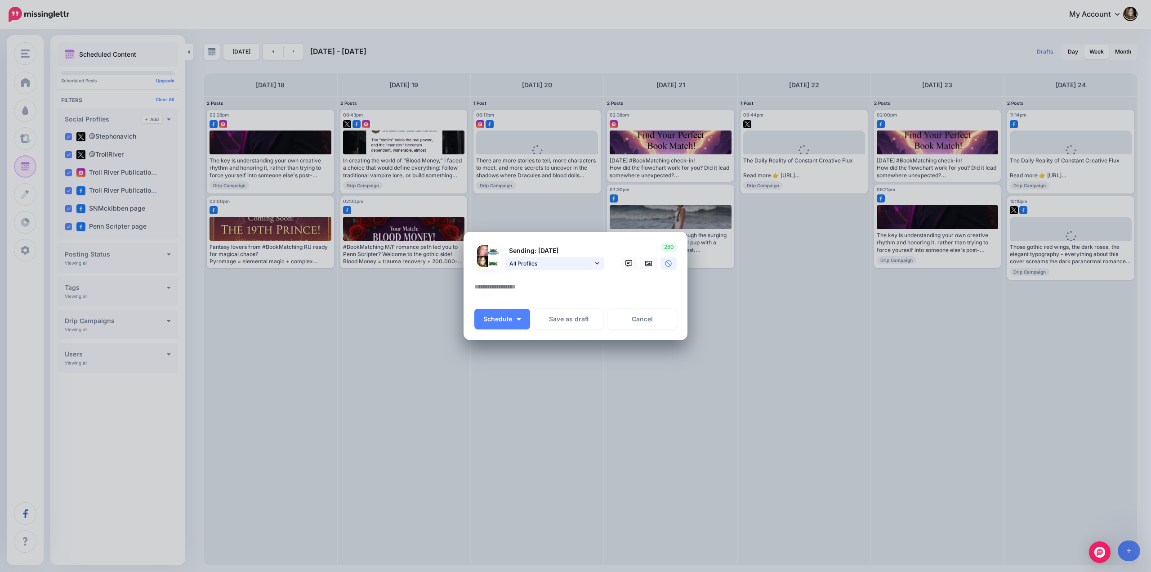
click at [595, 265] on link "All Profiles" at bounding box center [554, 263] width 99 height 13
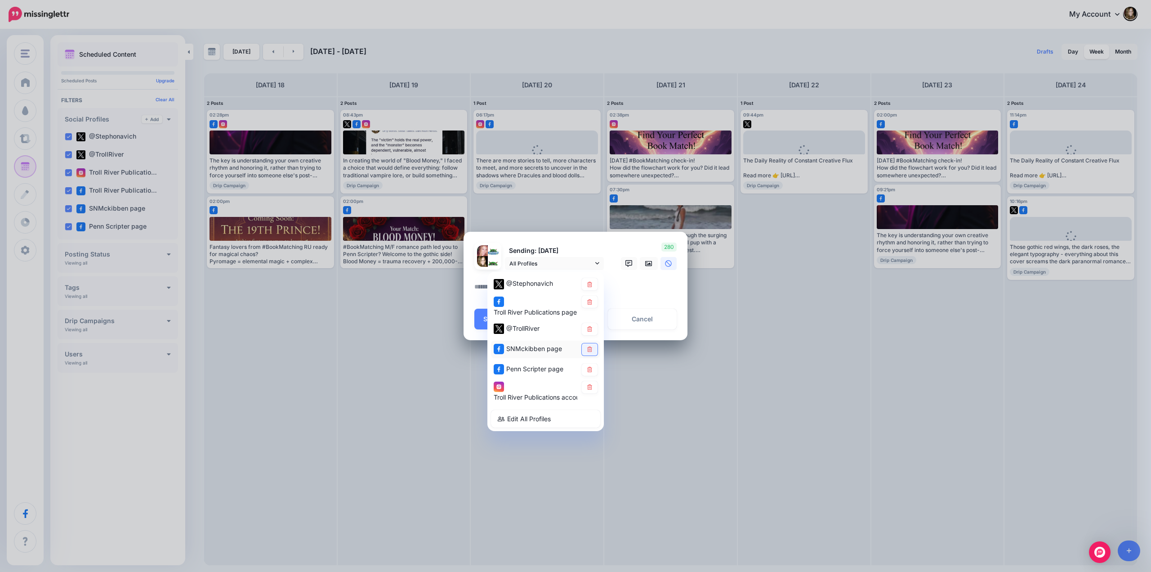
click at [589, 351] on icon at bounding box center [589, 348] width 7 height 5
click at [620, 283] on textarea at bounding box center [577, 290] width 207 height 18
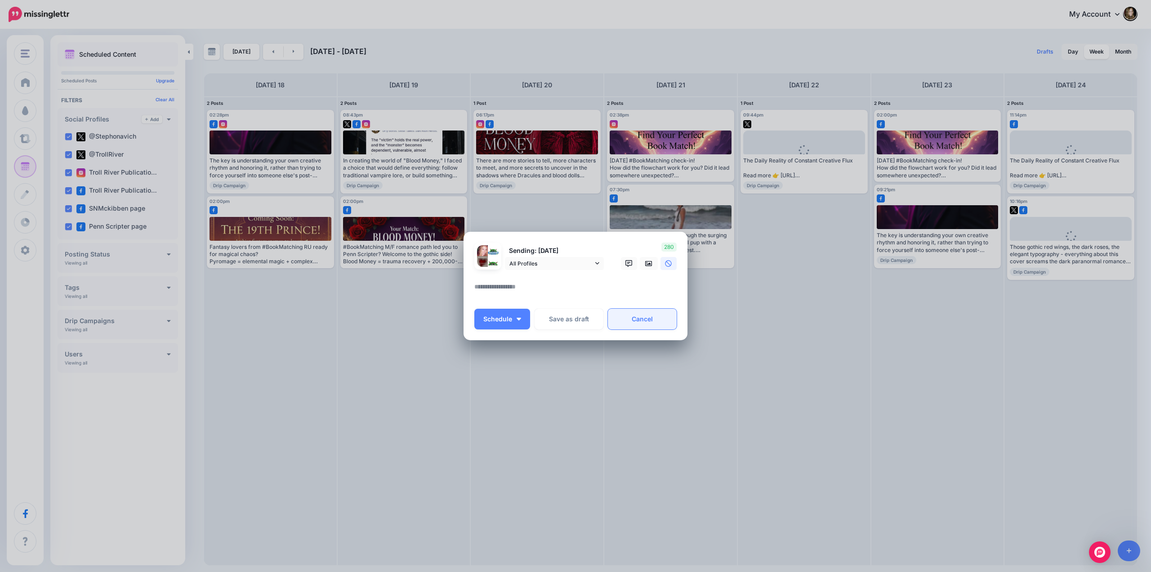
click at [635, 314] on link "Cancel" at bounding box center [642, 319] width 69 height 21
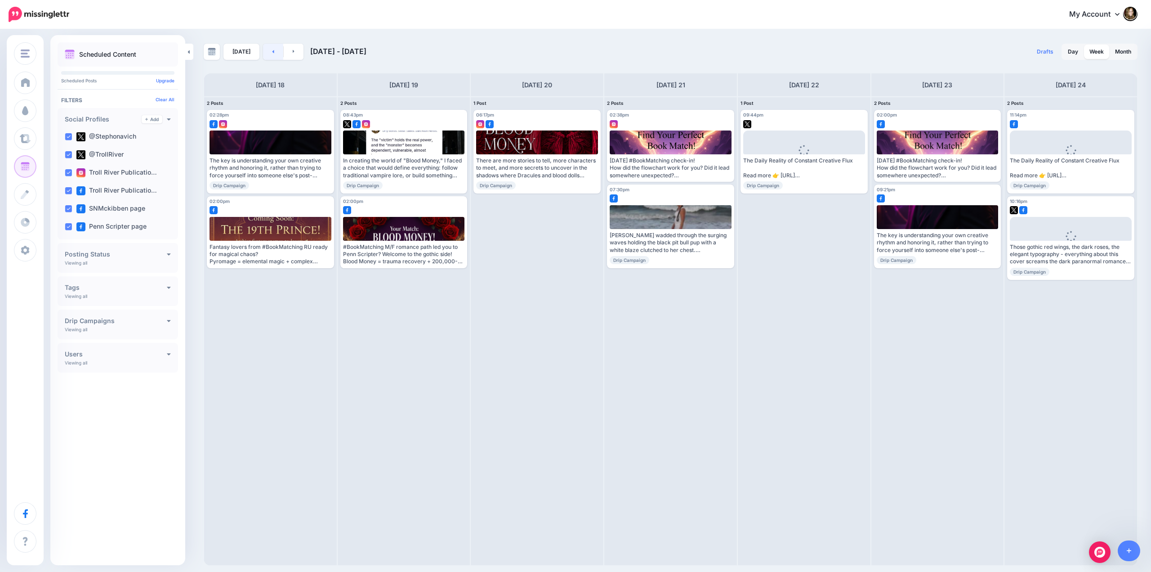
click at [273, 53] on link at bounding box center [273, 52] width 20 height 16
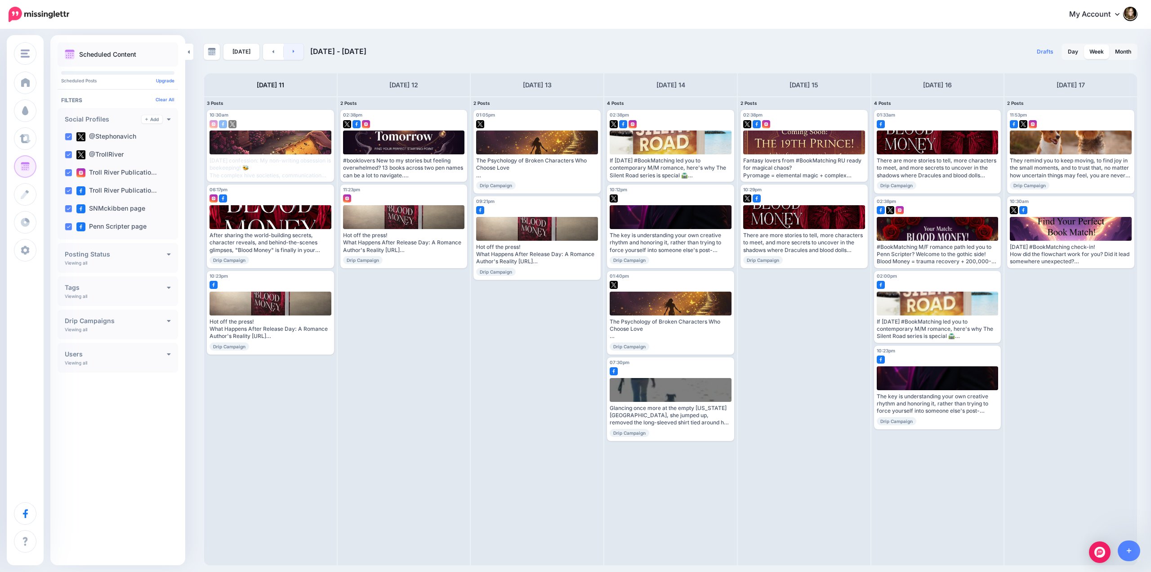
click at [289, 51] on link at bounding box center [294, 52] width 20 height 16
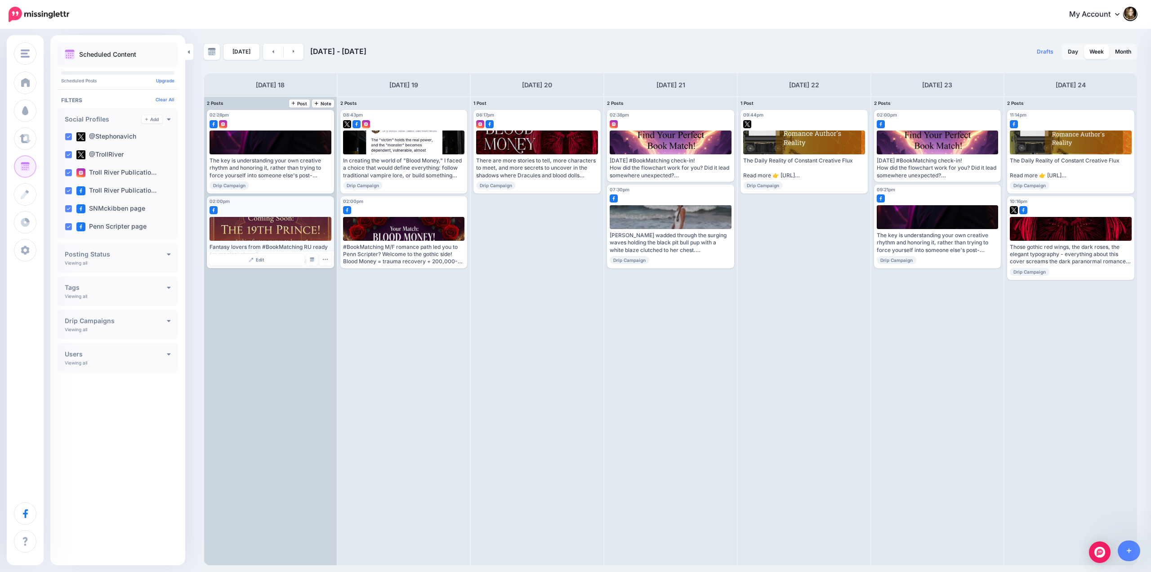
click at [262, 231] on div at bounding box center [271, 229] width 122 height 24
click at [275, 258] on link "Edit" at bounding box center [257, 260] width 95 height 12
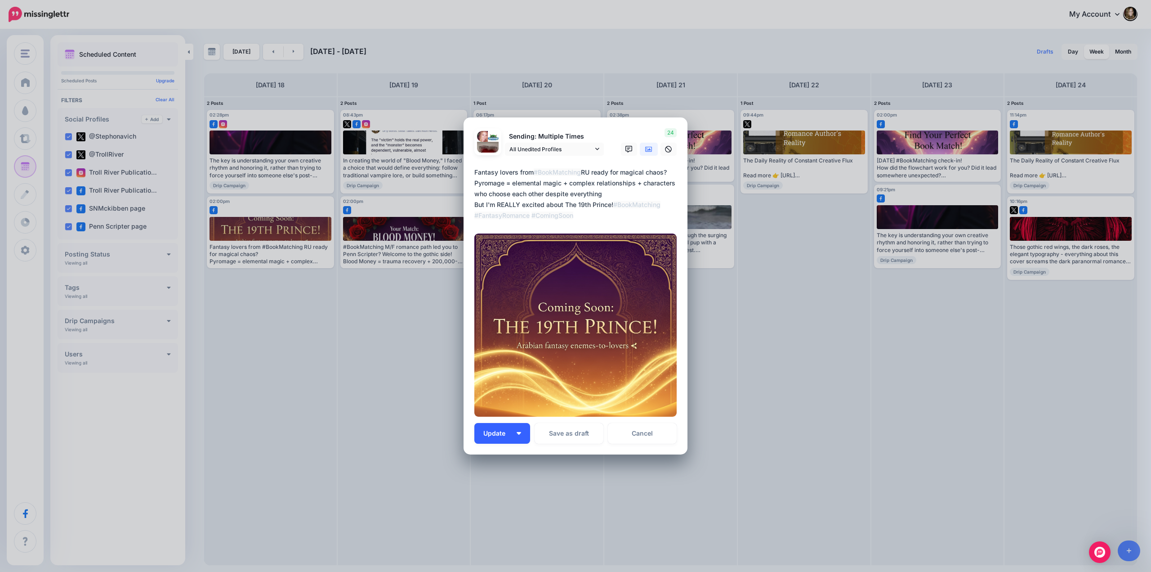
click at [518, 432] on img "button" at bounding box center [519, 433] width 4 height 3
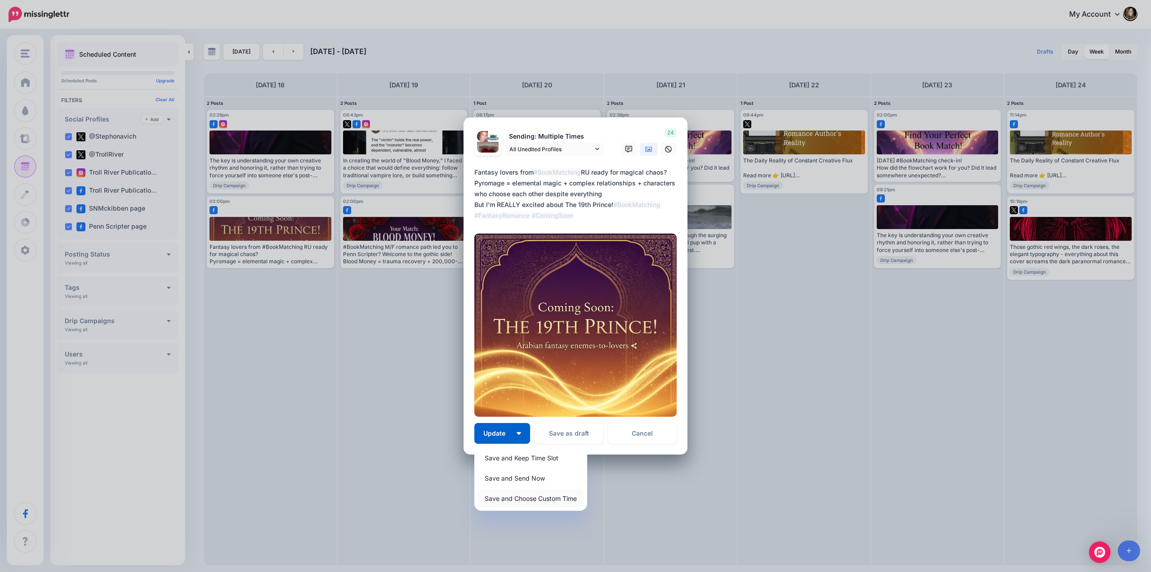
click at [505, 496] on link "Save and Choose Custom Time" at bounding box center [531, 498] width 106 height 18
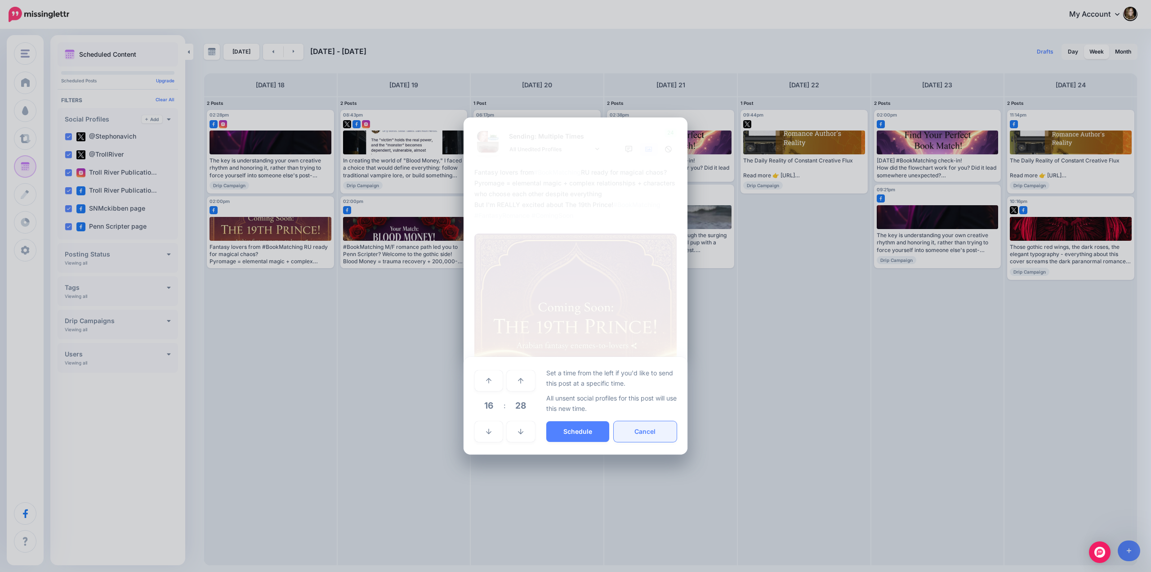
click at [635, 431] on button "Cancel" at bounding box center [645, 431] width 63 height 21
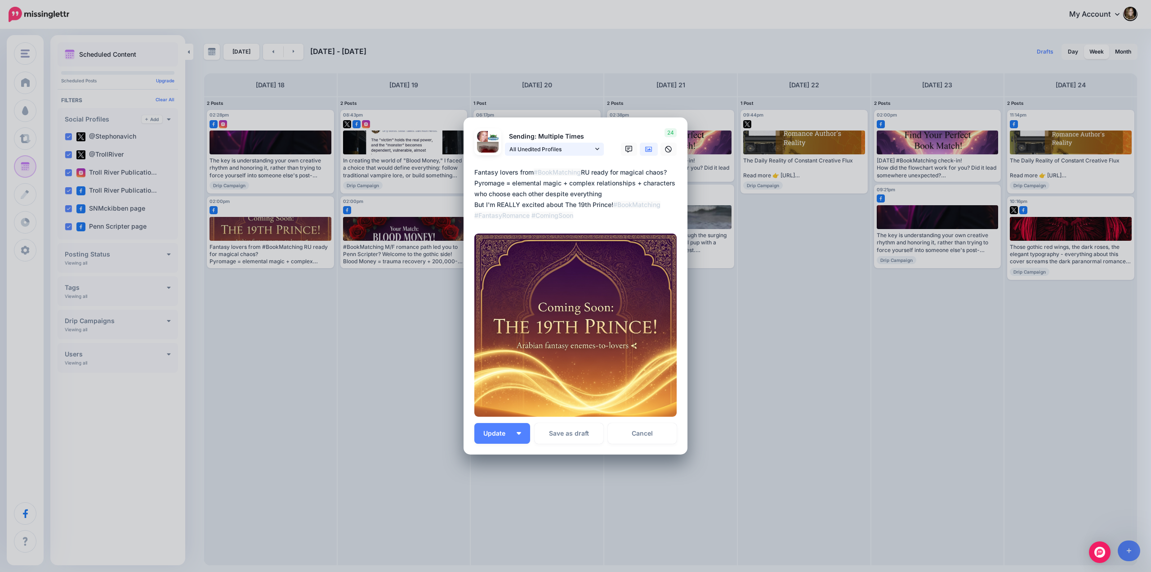
click at [596, 151] on icon at bounding box center [597, 149] width 4 height 6
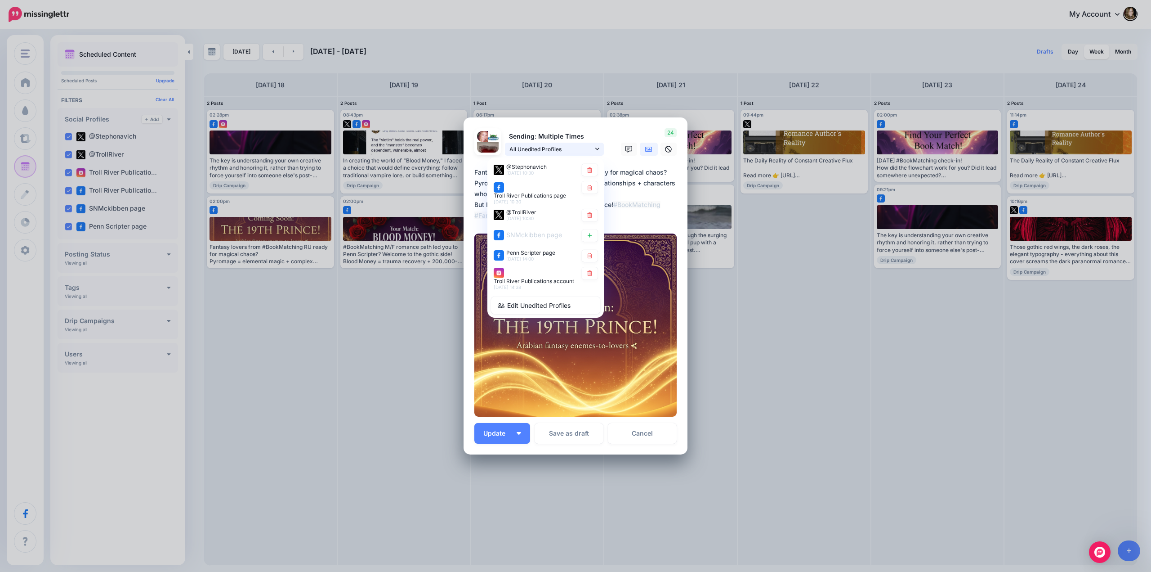
click at [596, 151] on icon at bounding box center [597, 149] width 4 height 6
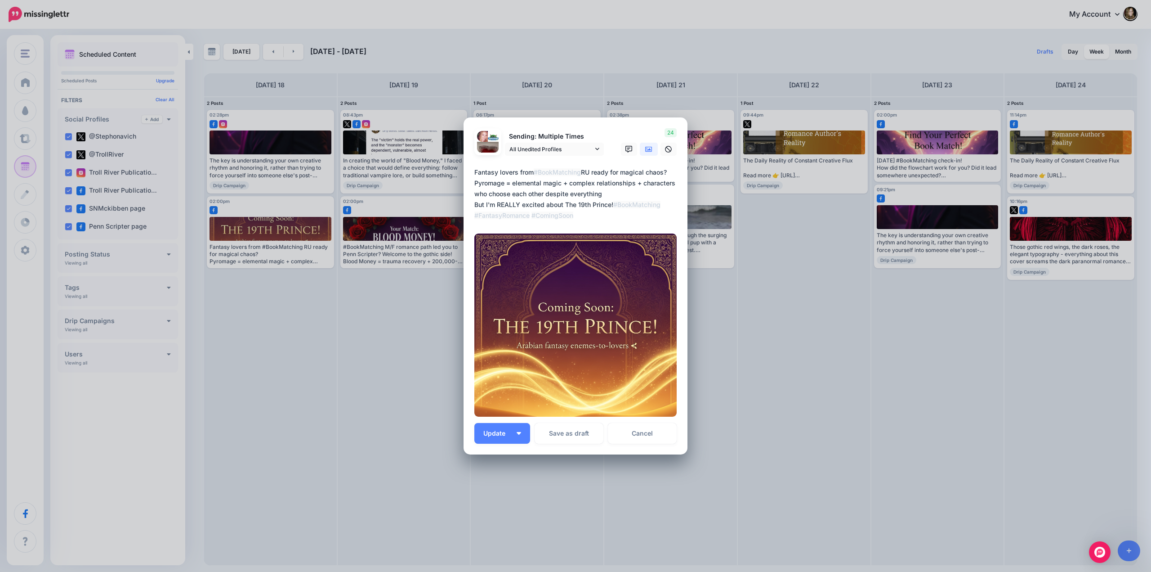
click at [637, 429] on link "Cancel" at bounding box center [642, 433] width 69 height 21
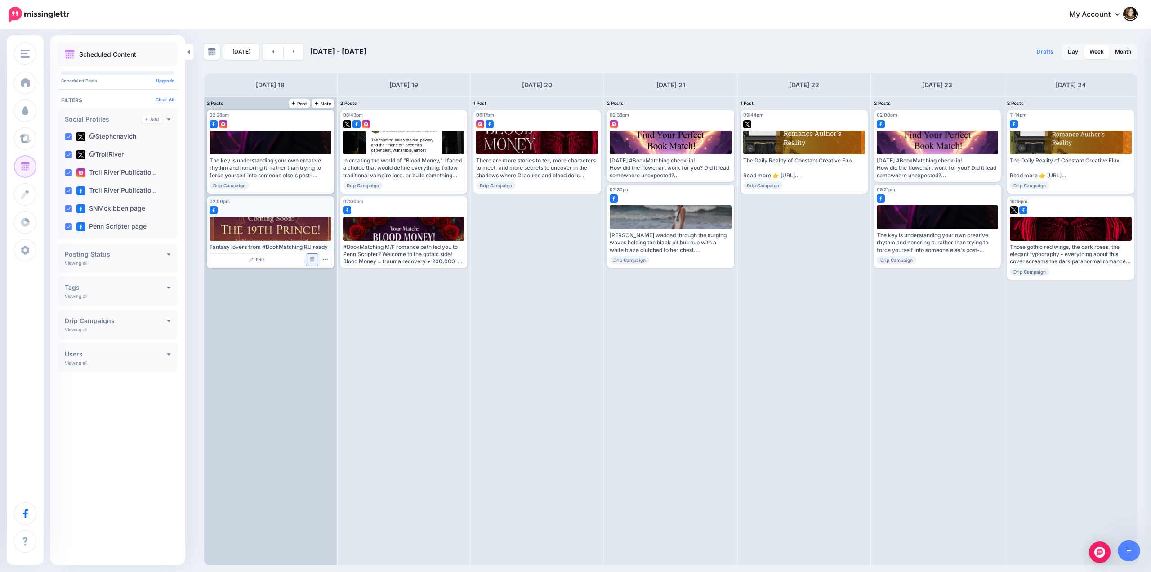
click at [312, 260] on img at bounding box center [312, 259] width 4 height 4
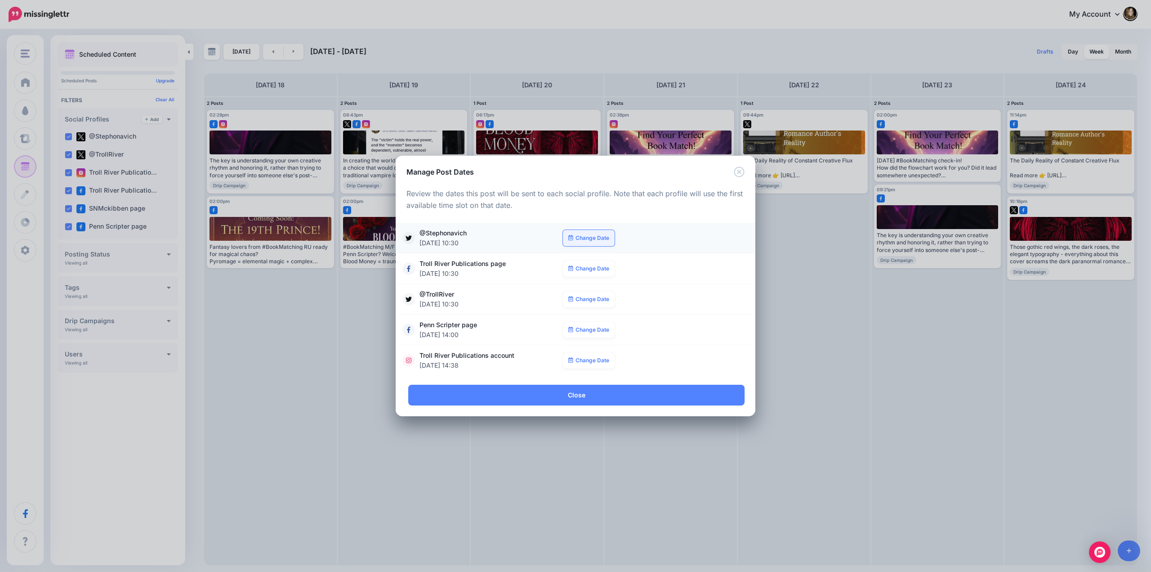
click at [594, 238] on link "Change Date" at bounding box center [589, 238] width 52 height 16
click at [537, 325] on td "12" at bounding box center [531, 323] width 13 height 16
click at [582, 270] on link "Change Date" at bounding box center [589, 268] width 52 height 16
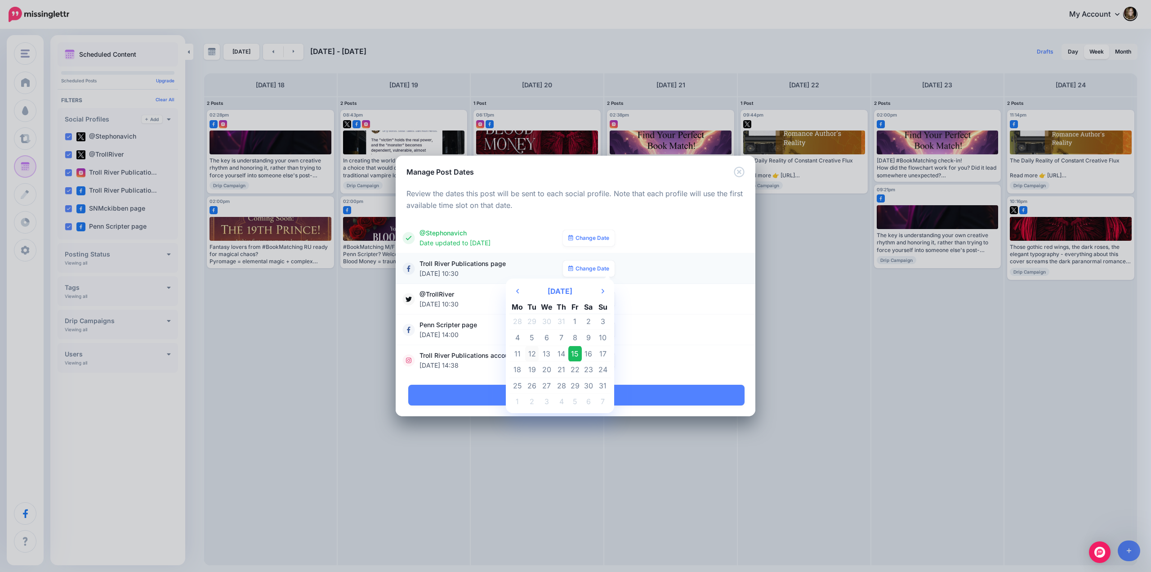
click at [532, 352] on td "12" at bounding box center [531, 353] width 13 height 16
click at [583, 300] on link "Change Date" at bounding box center [589, 299] width 52 height 16
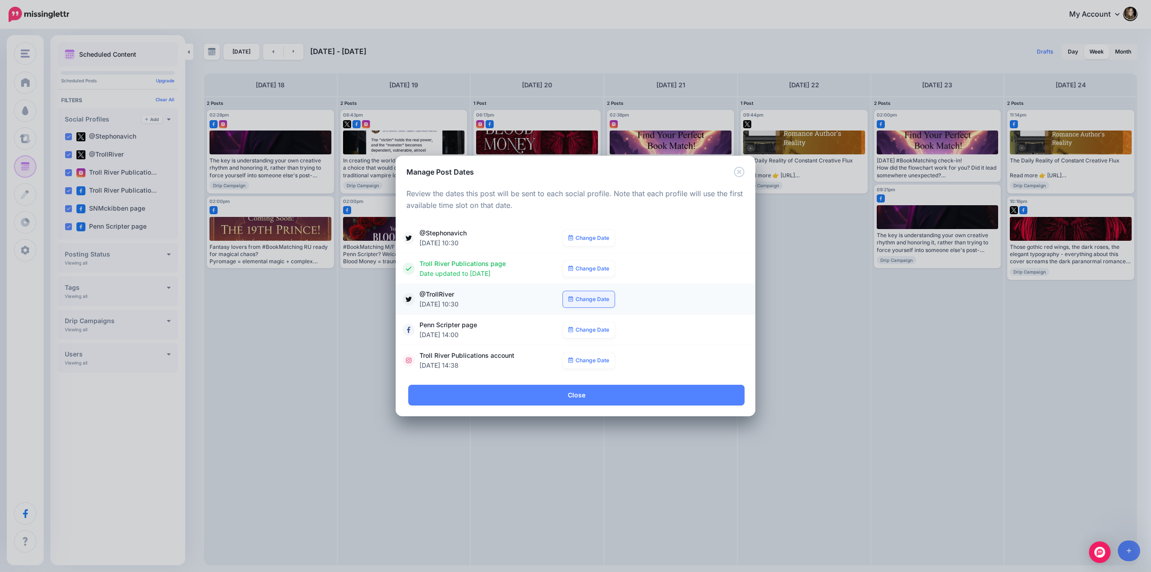
click at [589, 298] on link "Change Date" at bounding box center [589, 299] width 52 height 16
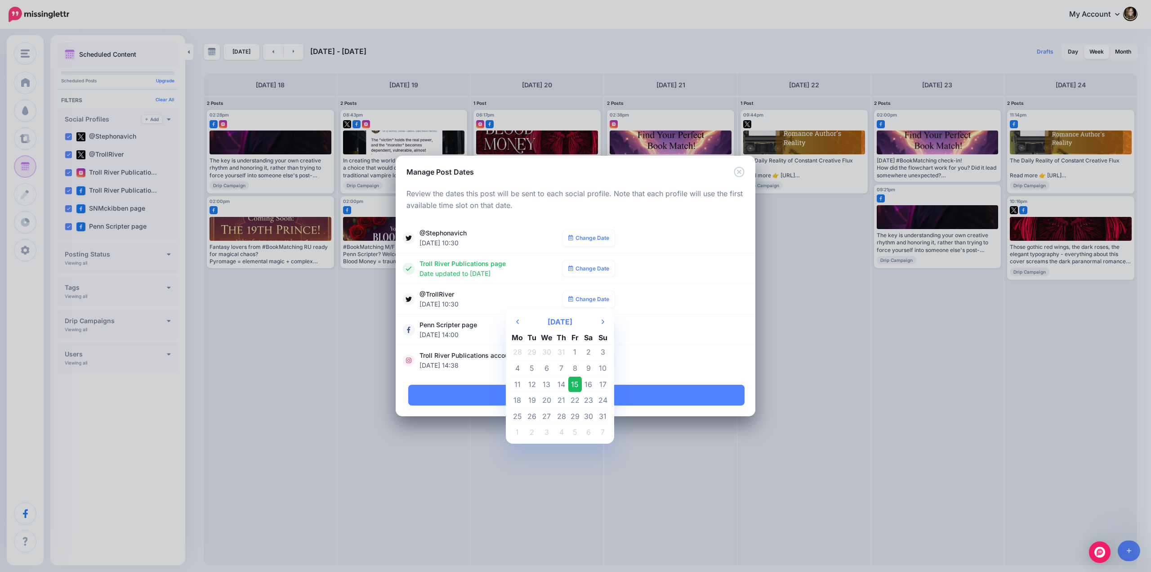
click at [535, 383] on td "12" at bounding box center [531, 384] width 13 height 16
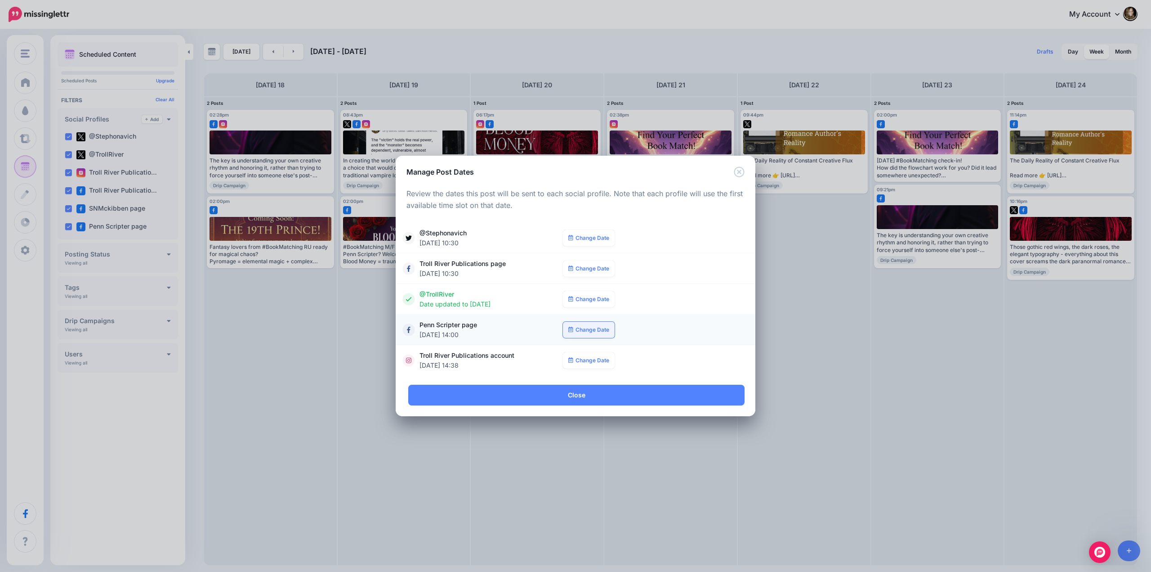
click at [589, 328] on link "Change Date" at bounding box center [589, 330] width 52 height 16
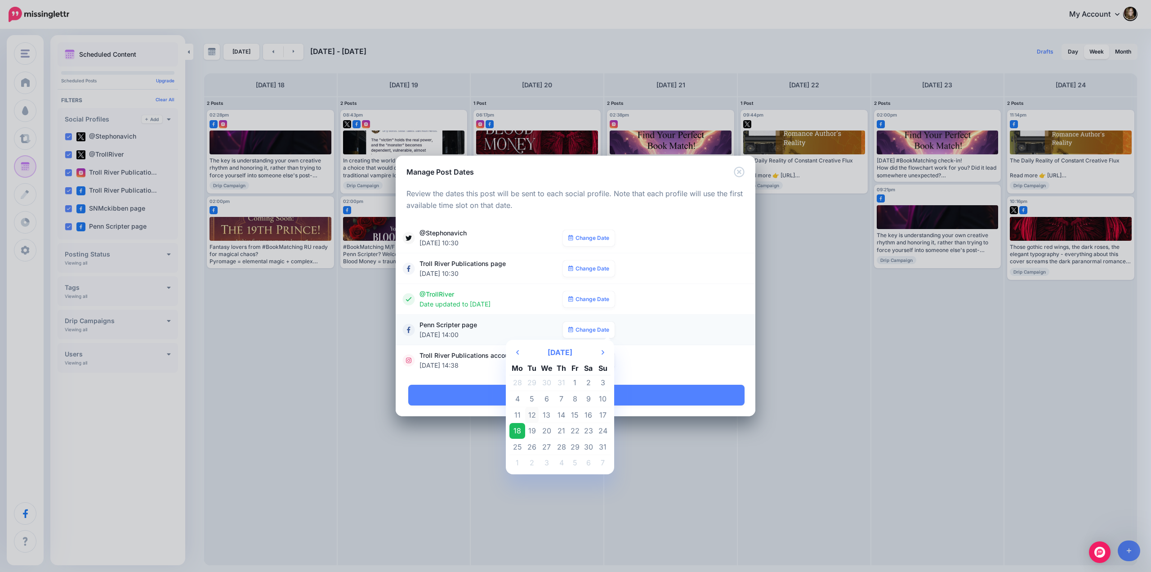
click at [535, 417] on td "12" at bounding box center [531, 415] width 13 height 16
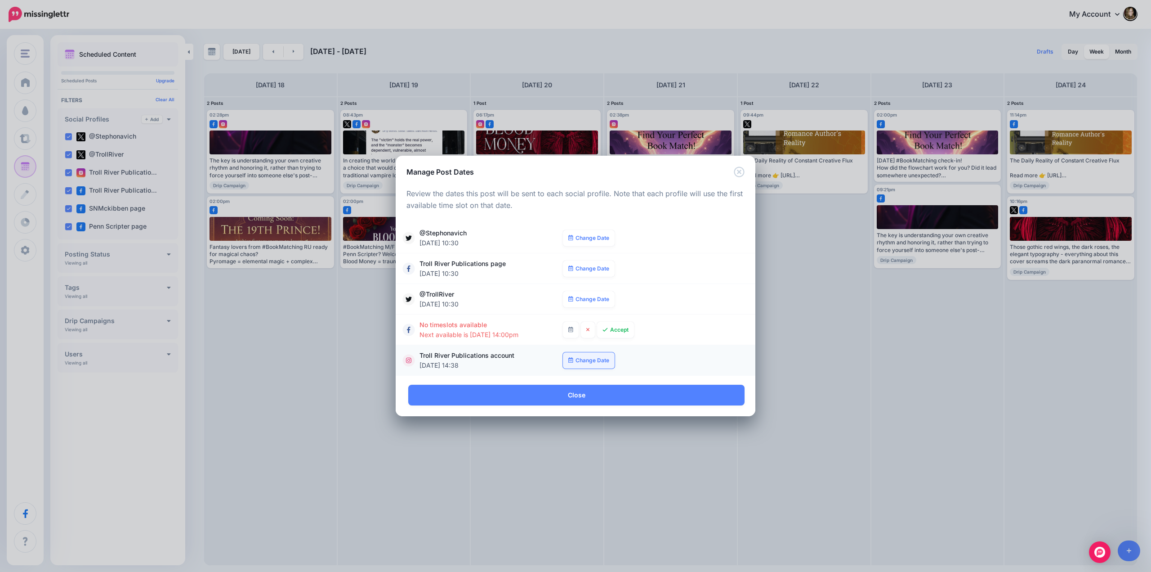
click at [591, 361] on link "Change Date" at bounding box center [589, 360] width 52 height 16
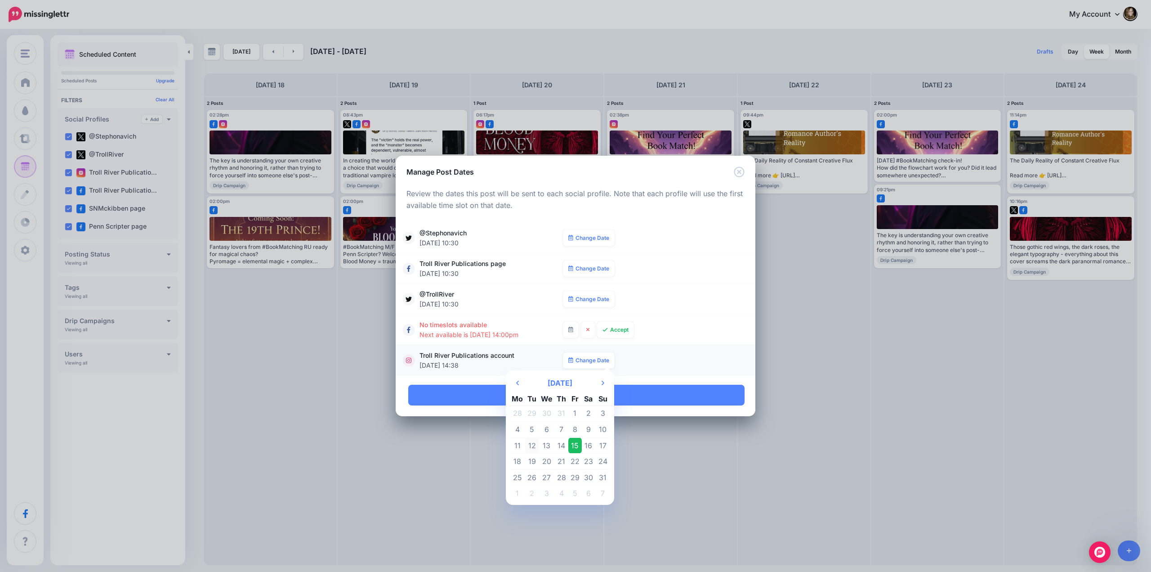
click at [534, 446] on td "12" at bounding box center [531, 445] width 13 height 16
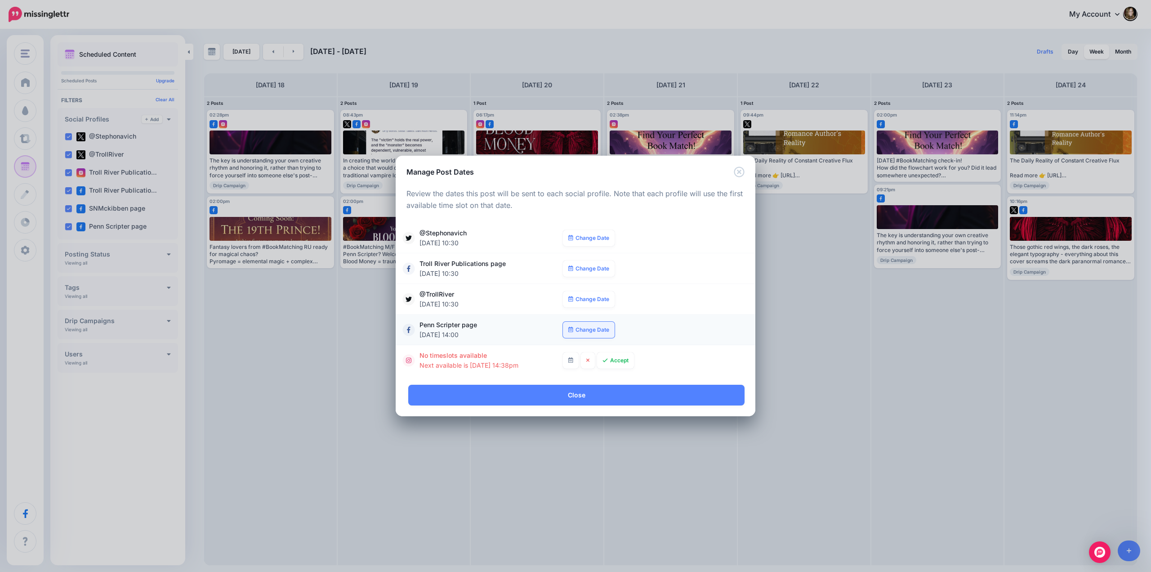
click at [593, 330] on link "Change Date" at bounding box center [589, 330] width 52 height 16
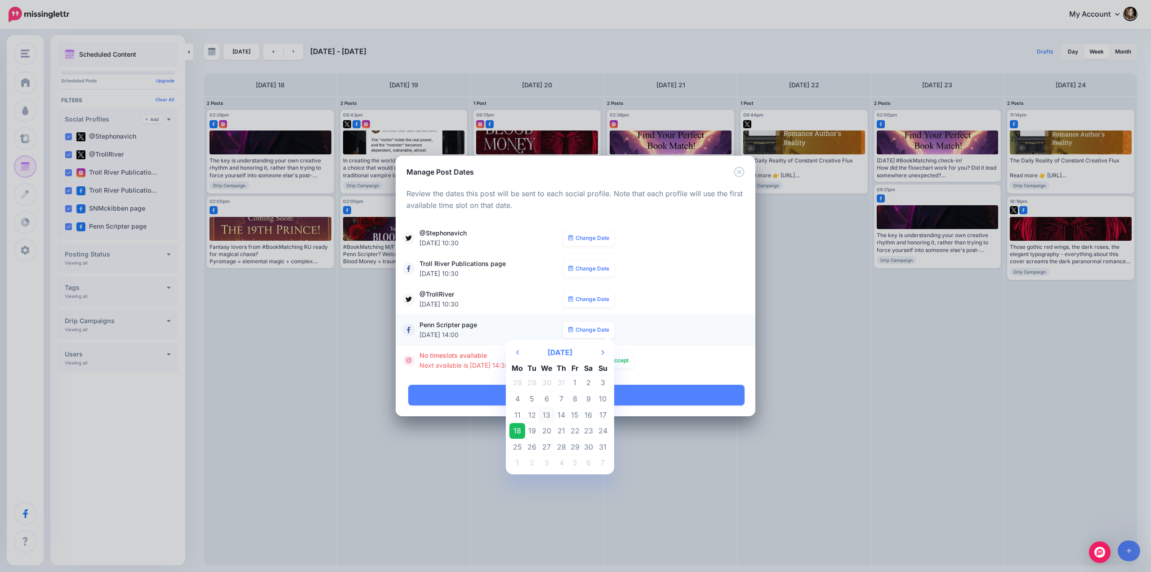
click at [546, 412] on td "13" at bounding box center [547, 415] width 16 height 16
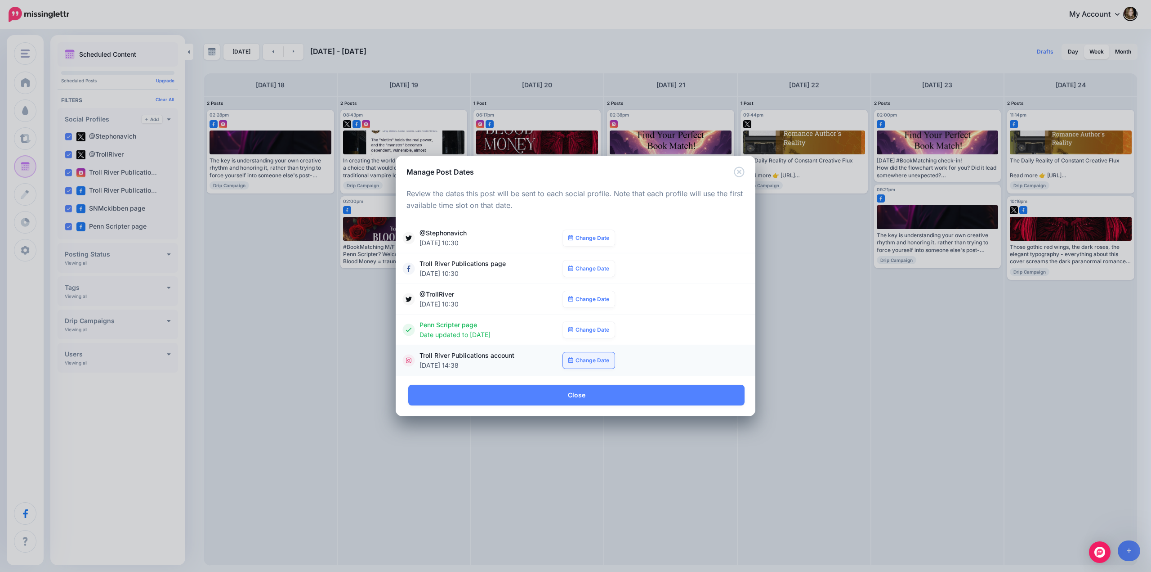
click at [582, 356] on link "Change Date" at bounding box center [589, 360] width 52 height 16
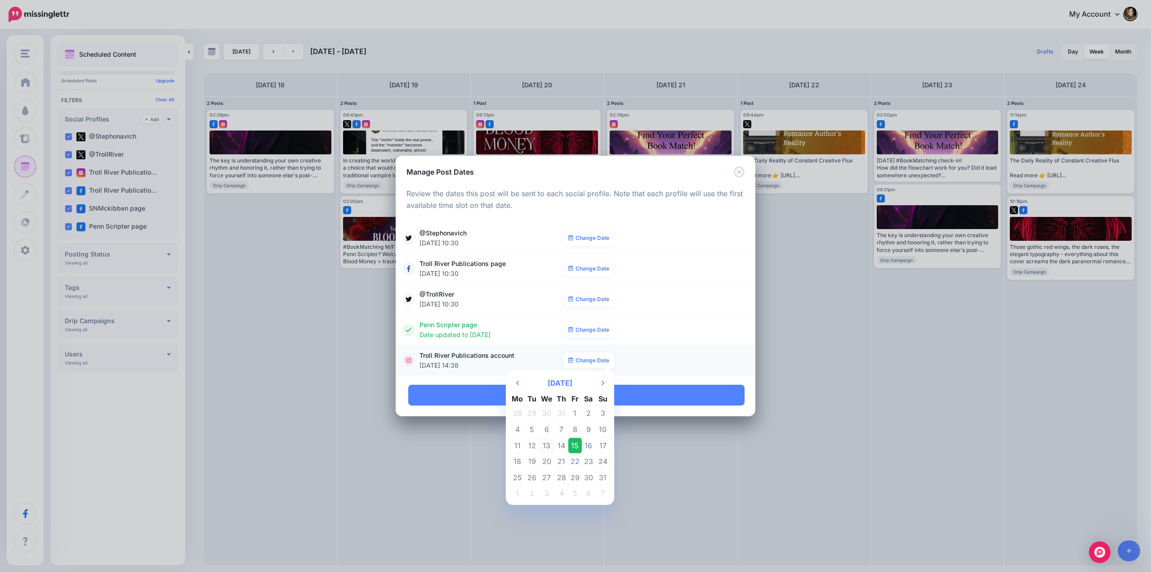
click at [546, 442] on td "13" at bounding box center [547, 445] width 16 height 16
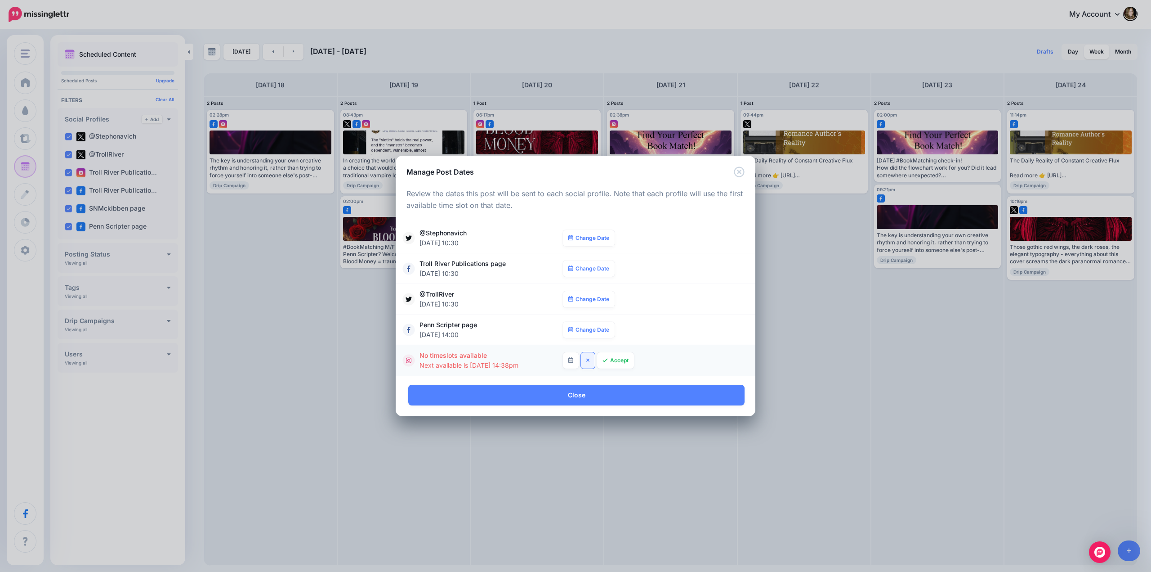
click at [588, 359] on icon at bounding box center [587, 360] width 3 height 4
click at [588, 330] on link "Change Date" at bounding box center [589, 330] width 52 height 16
click at [651, 327] on div "**********" at bounding box center [576, 330] width 342 height 20
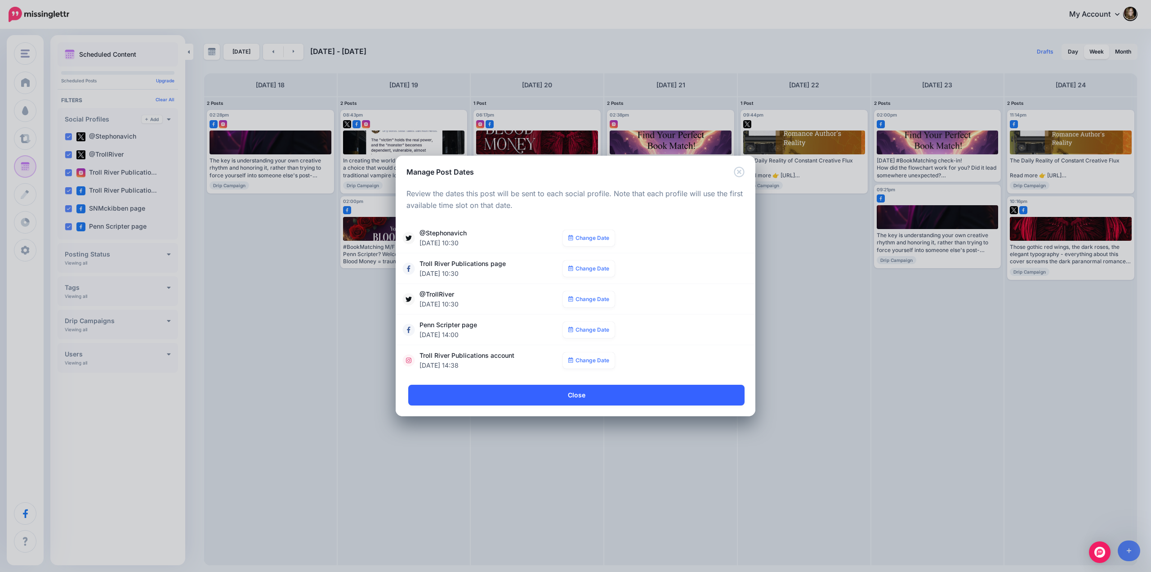
click at [583, 393] on link "Close" at bounding box center [576, 395] width 336 height 21
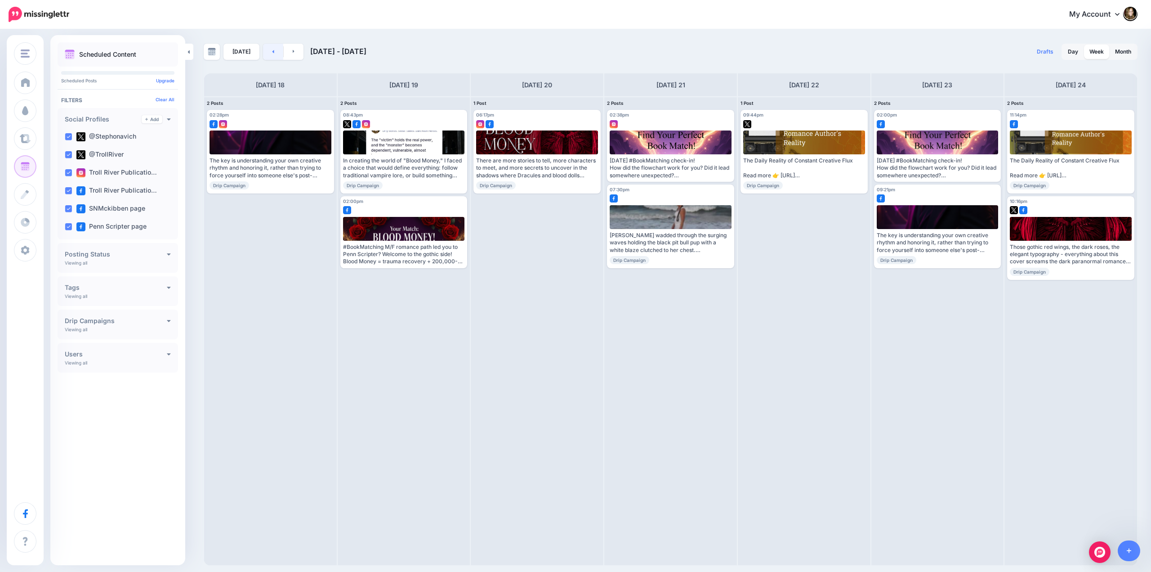
click at [273, 52] on icon at bounding box center [274, 51] width 2 height 3
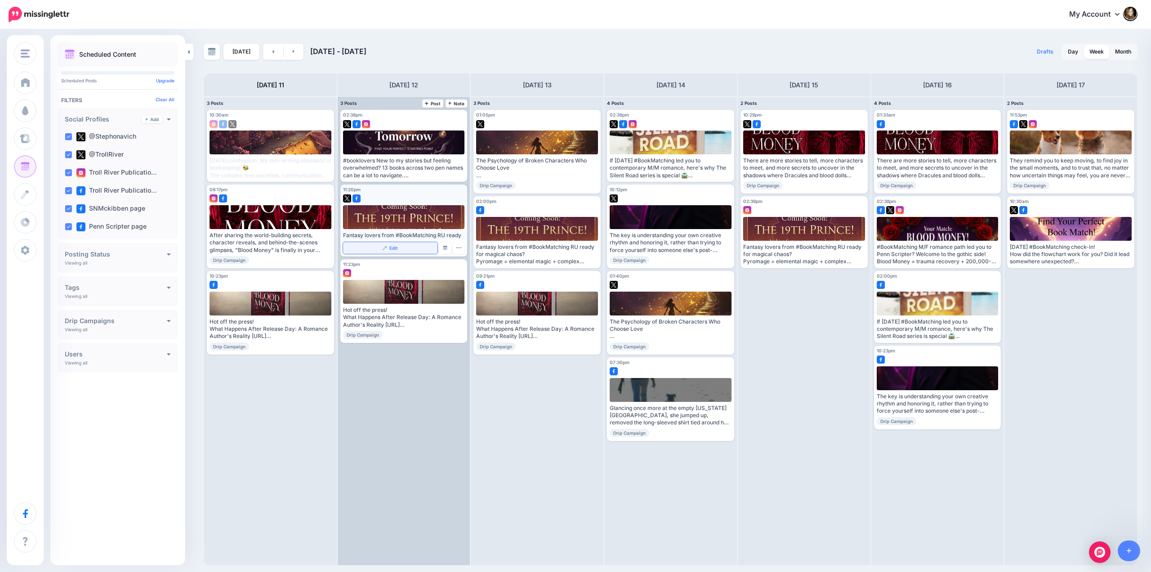
click at [406, 247] on link "Edit" at bounding box center [390, 248] width 95 height 12
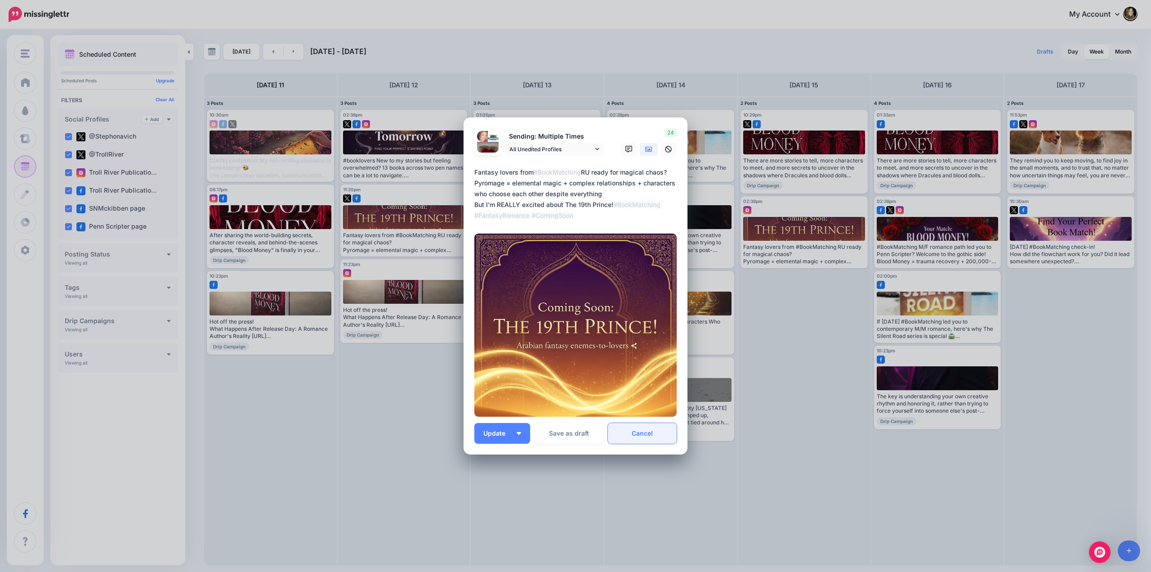
click at [638, 432] on link "Cancel" at bounding box center [642, 433] width 69 height 21
